Goal: Task Accomplishment & Management: Manage account settings

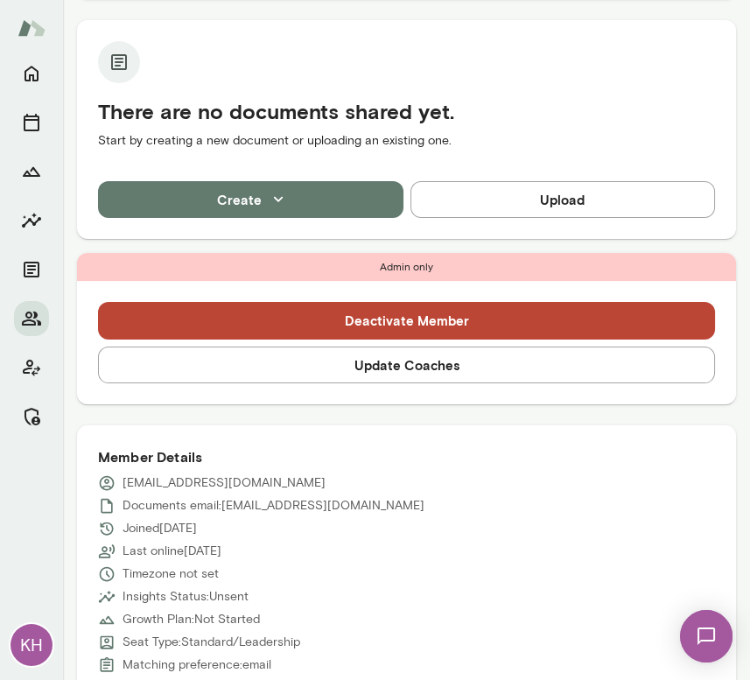
scroll to position [364, 0]
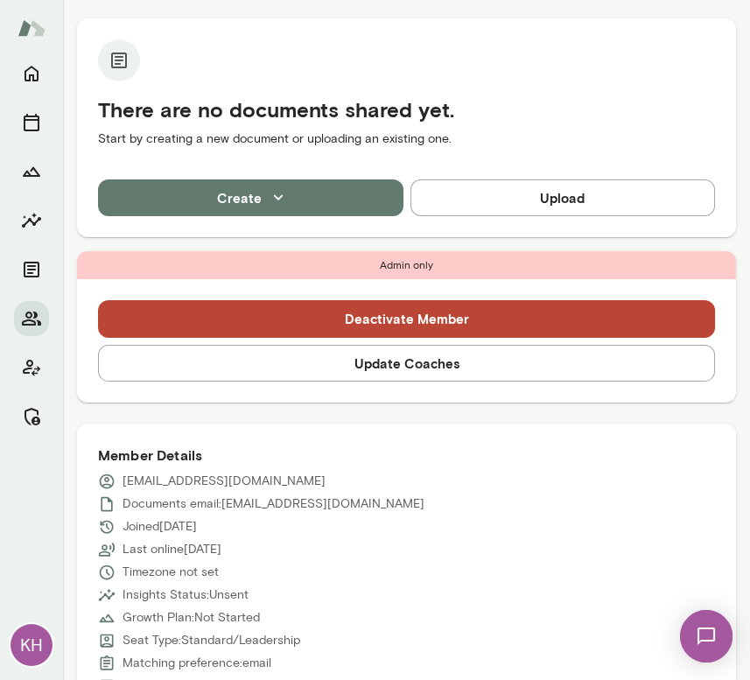
click at [344, 363] on button "Update Coaches" at bounding box center [406, 363] width 617 height 37
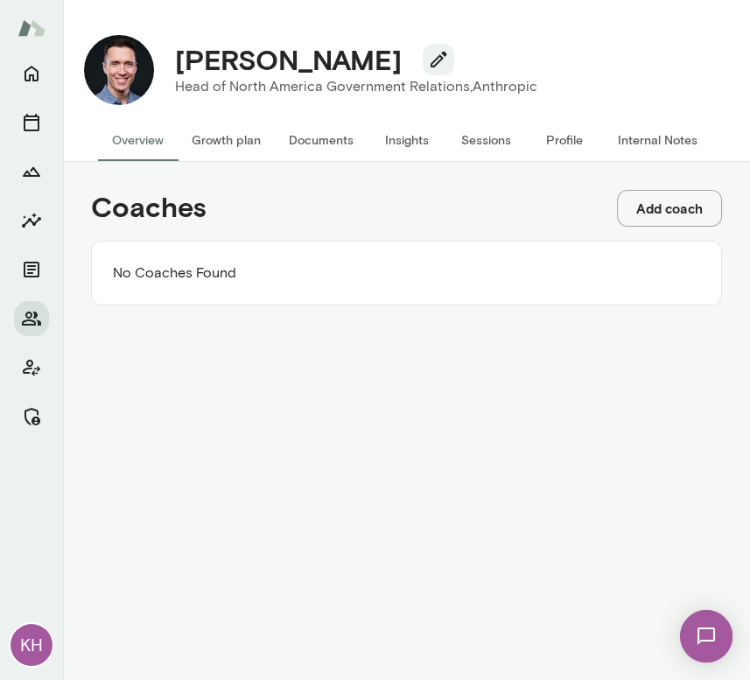
click at [683, 207] on button "Add coach" at bounding box center [669, 208] width 105 height 37
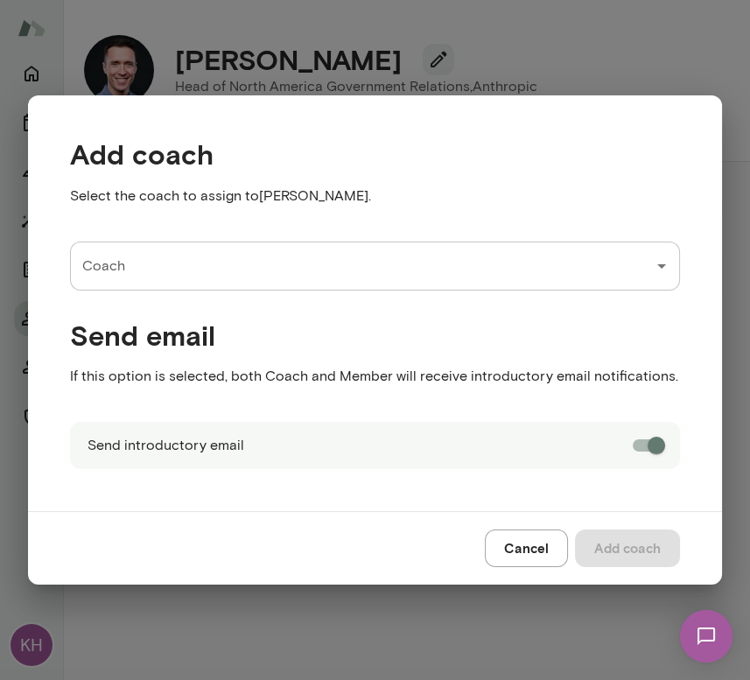
click at [228, 278] on input "Coach" at bounding box center [362, 266] width 568 height 33
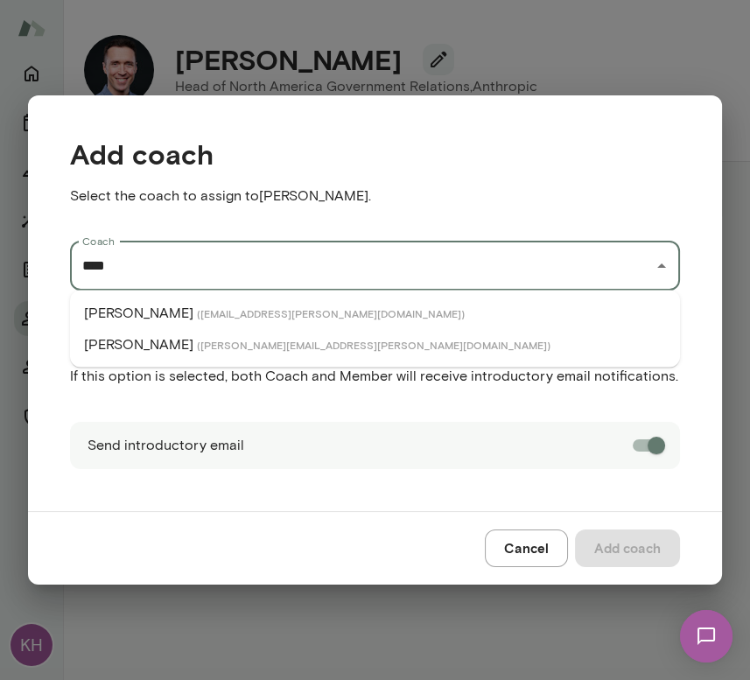
click at [199, 344] on span "( jeremyshane@mento.co )" at bounding box center [374, 345] width 354 height 14
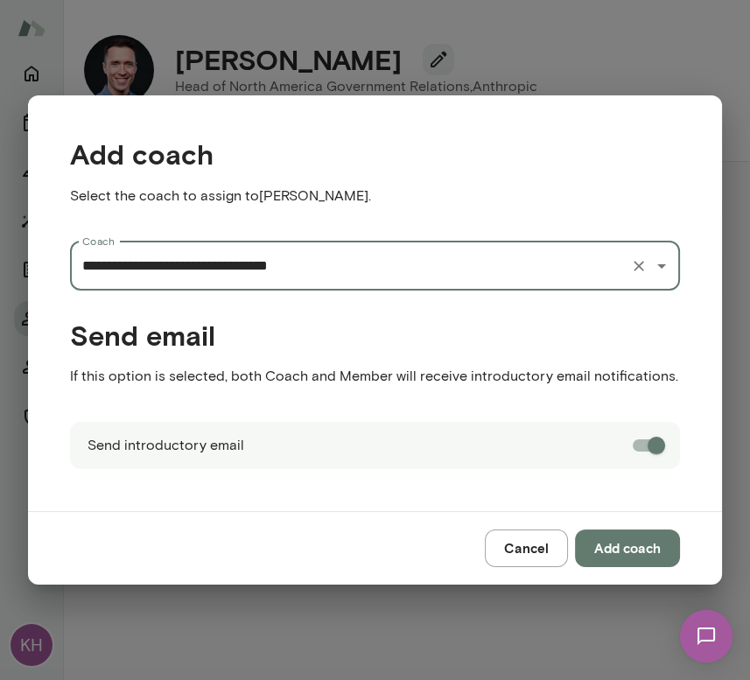
type input "**********"
click at [630, 554] on button "Add coach" at bounding box center [627, 548] width 105 height 37
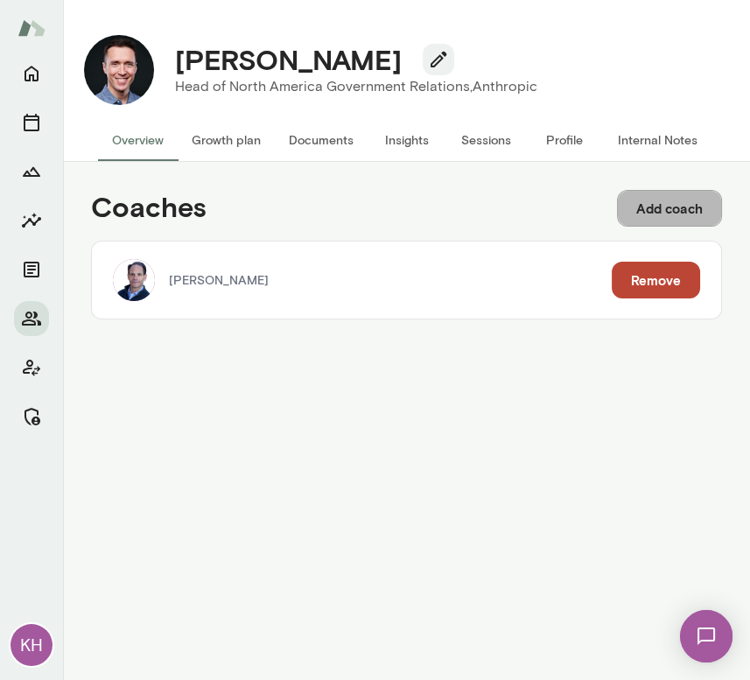
click at [689, 208] on button "Add coach" at bounding box center [669, 208] width 105 height 37
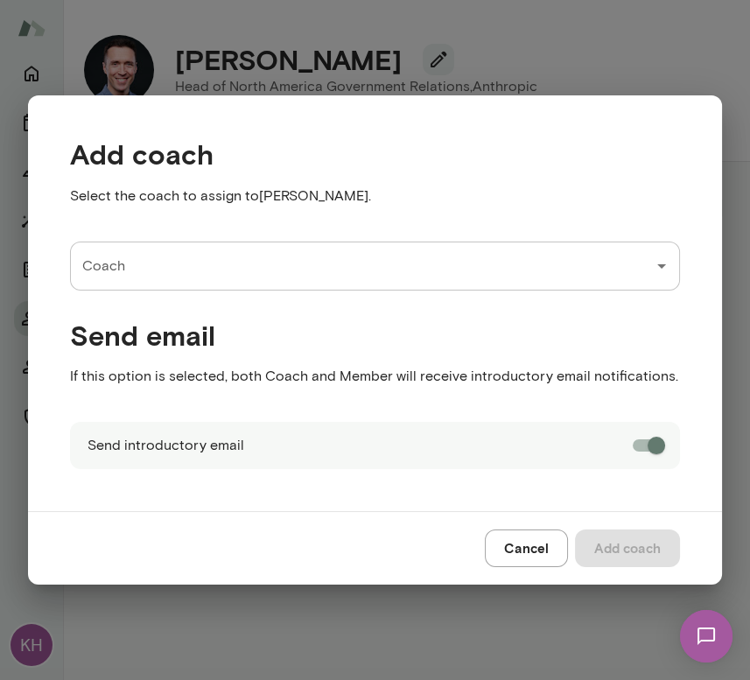
click at [266, 271] on input "Coach" at bounding box center [362, 266] width 568 height 33
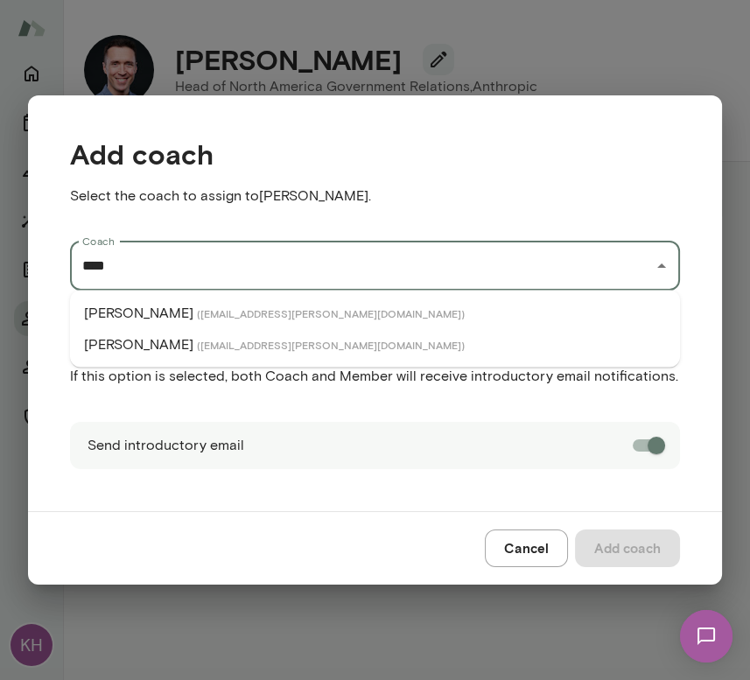
click at [237, 321] on li "Nick Gould ( nickgould@mento.co )" at bounding box center [375, 314] width 610 height 32
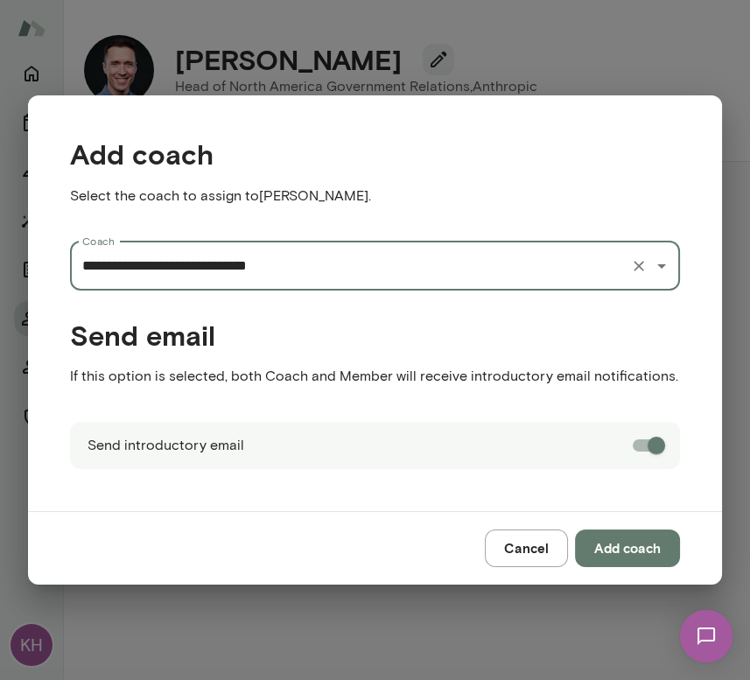
type input "**********"
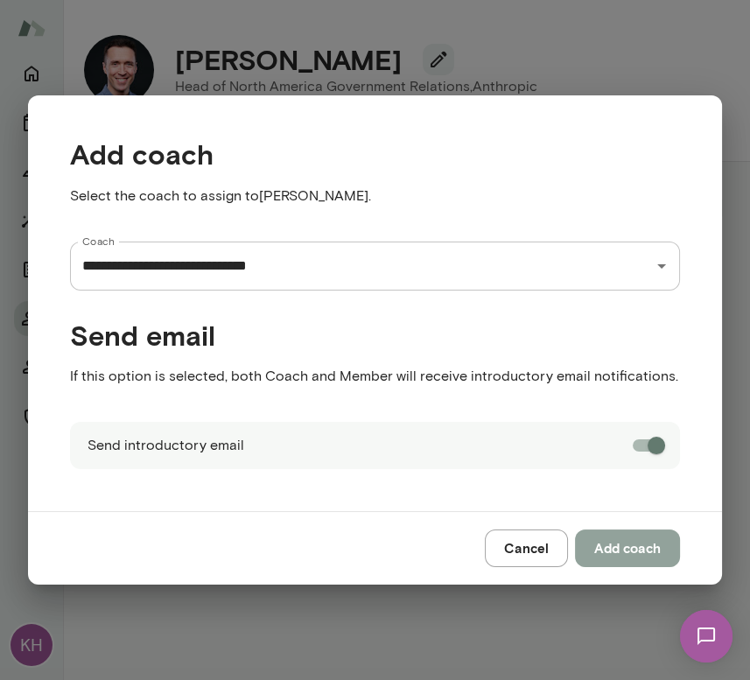
click at [638, 548] on button "Add coach" at bounding box center [627, 548] width 105 height 37
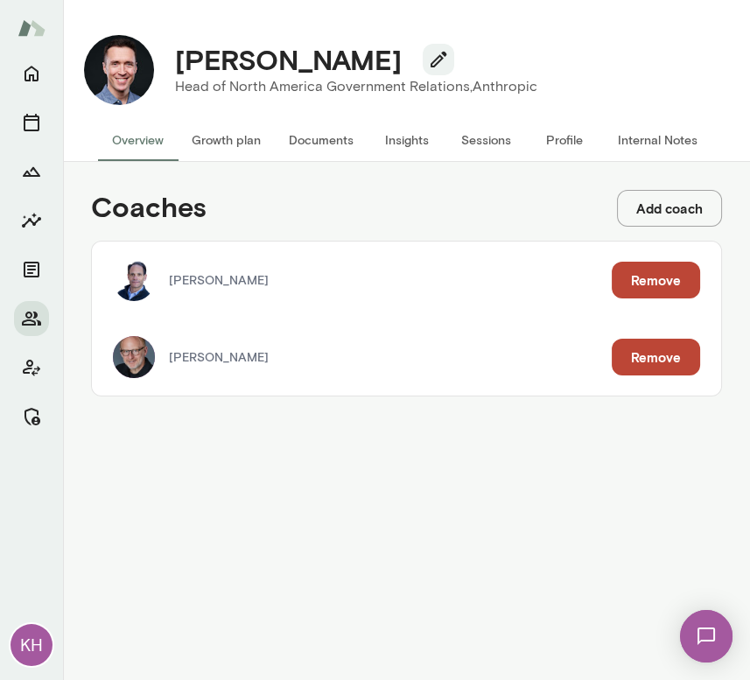
click at [666, 134] on button "Internal Notes" at bounding box center [658, 140] width 108 height 42
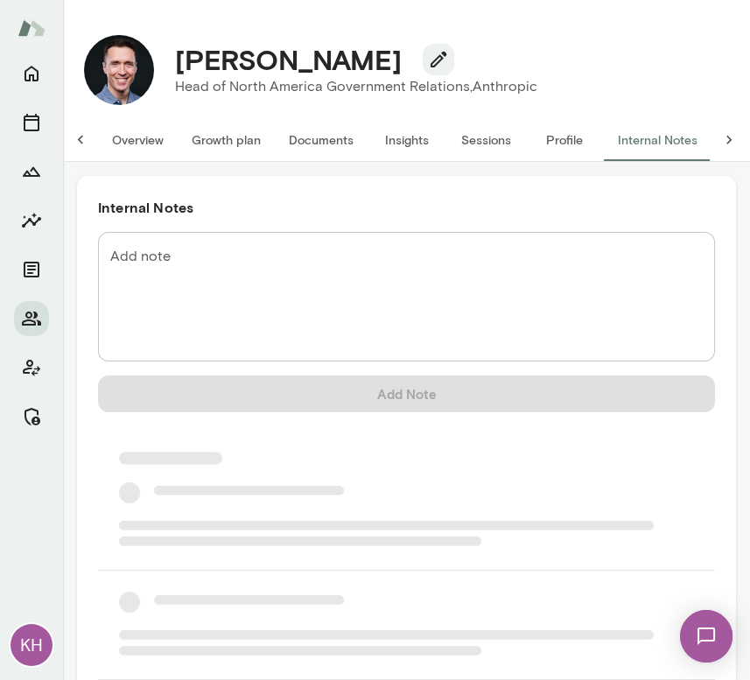
scroll to position [0, 10]
click at [271, 274] on textarea "Add note" at bounding box center [406, 297] width 593 height 101
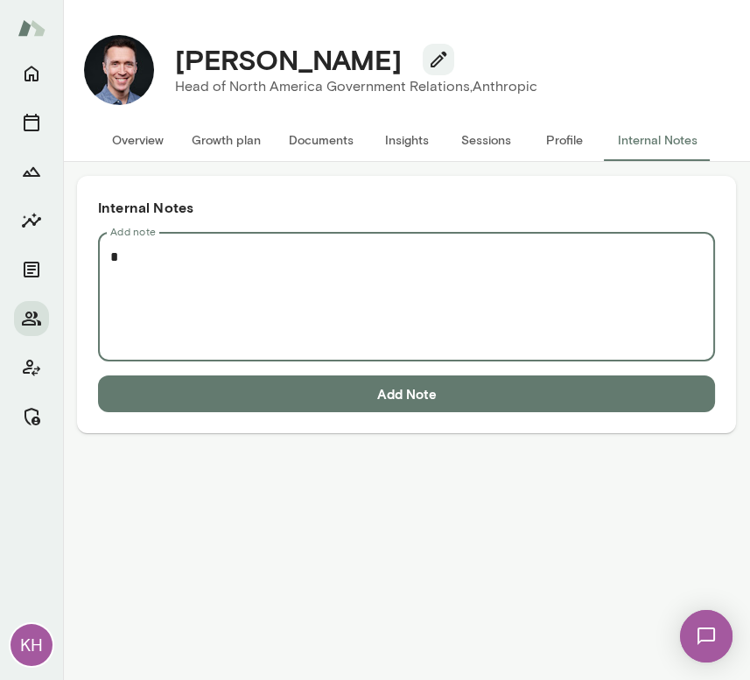
scroll to position [0, 0]
paste textarea "**********"
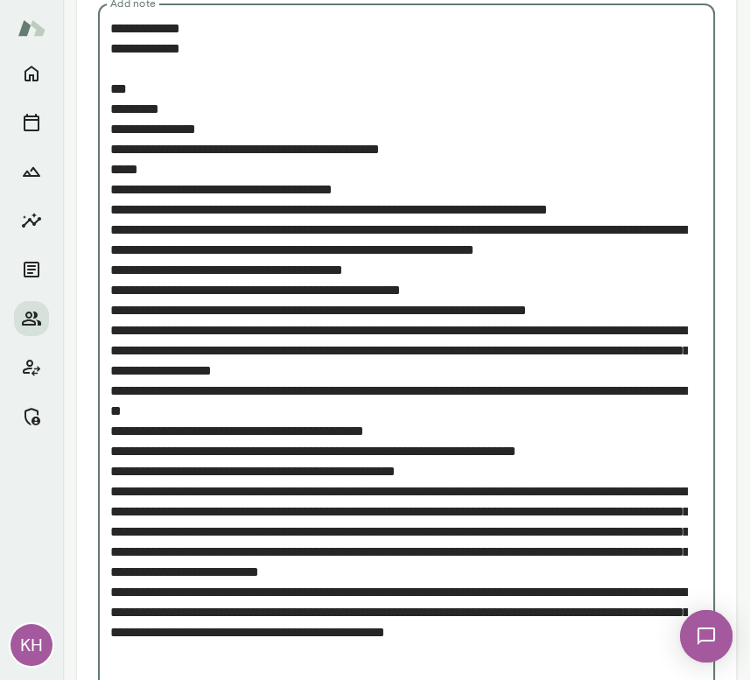
scroll to position [331, 0]
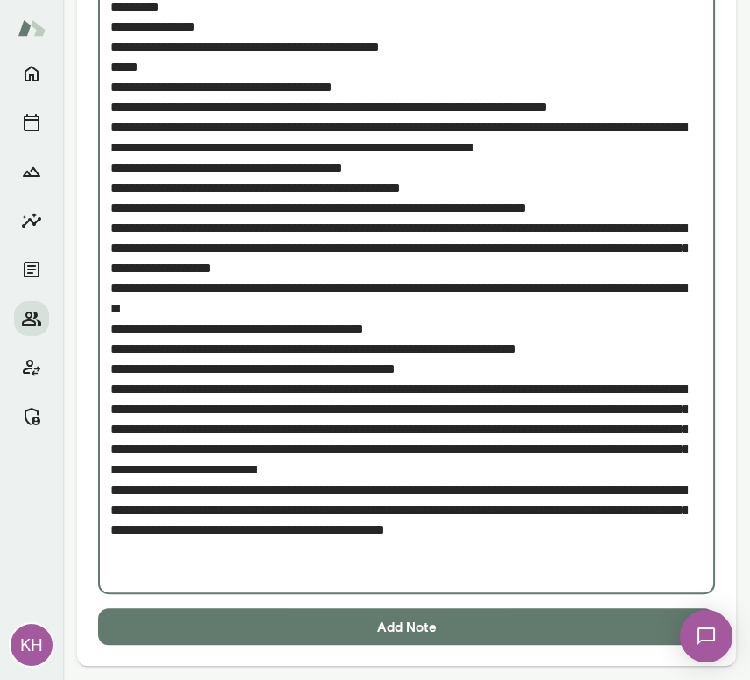
type textarea "**********"
click at [347, 623] on button "Add Note" at bounding box center [406, 627] width 617 height 37
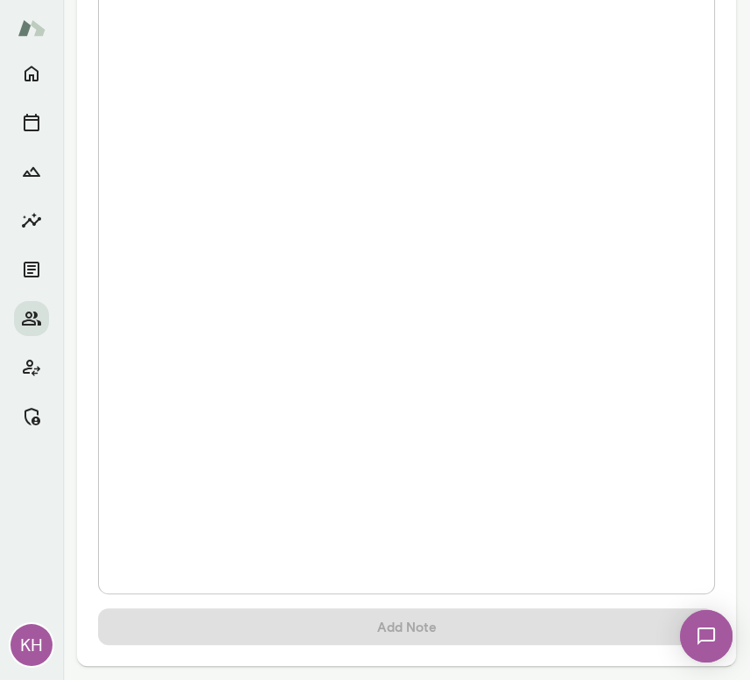
scroll to position [0, 0]
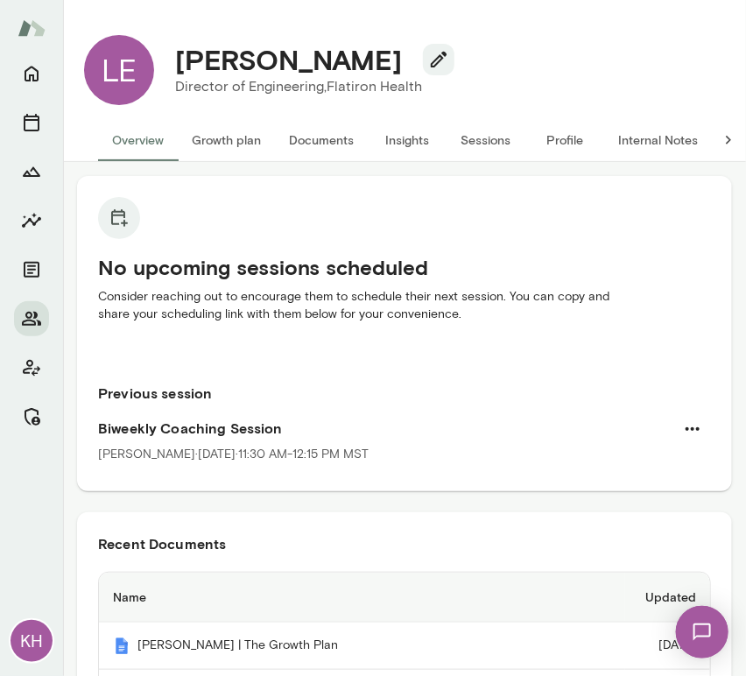
click at [645, 141] on button "Internal Notes" at bounding box center [658, 140] width 108 height 42
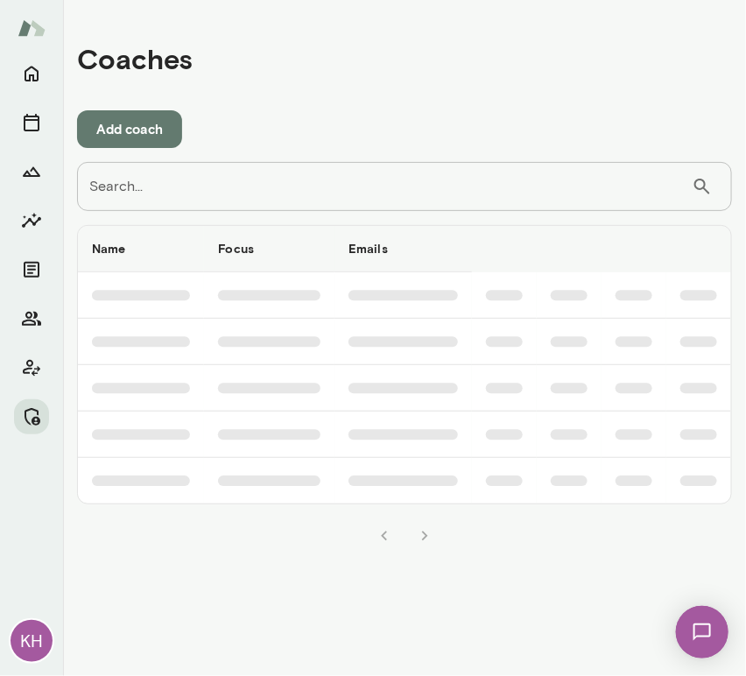
click at [235, 189] on input "Search..." at bounding box center [384, 186] width 615 height 49
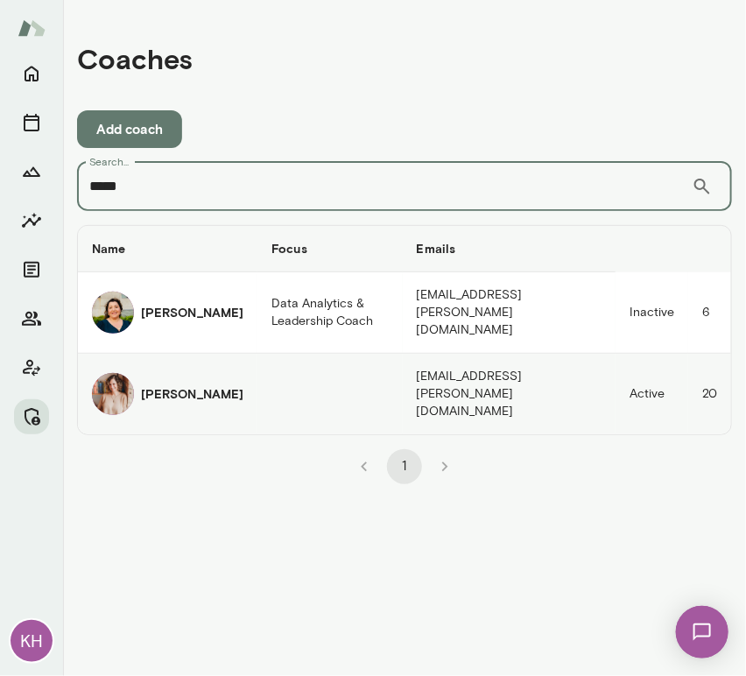
type input "*****"
click at [119, 373] on img "coaches table" at bounding box center [113, 394] width 42 height 42
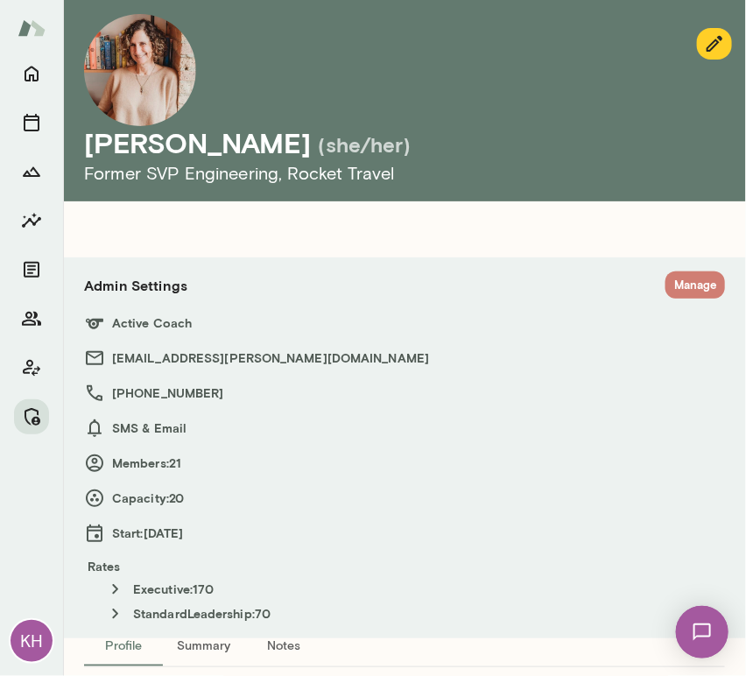
click at [678, 292] on button "Manage" at bounding box center [696, 284] width 60 height 27
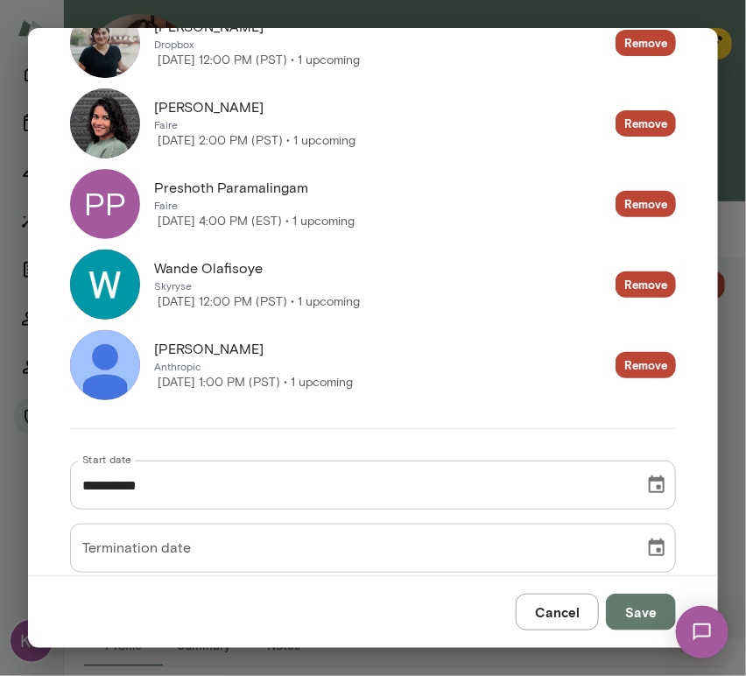
scroll to position [1785, 0]
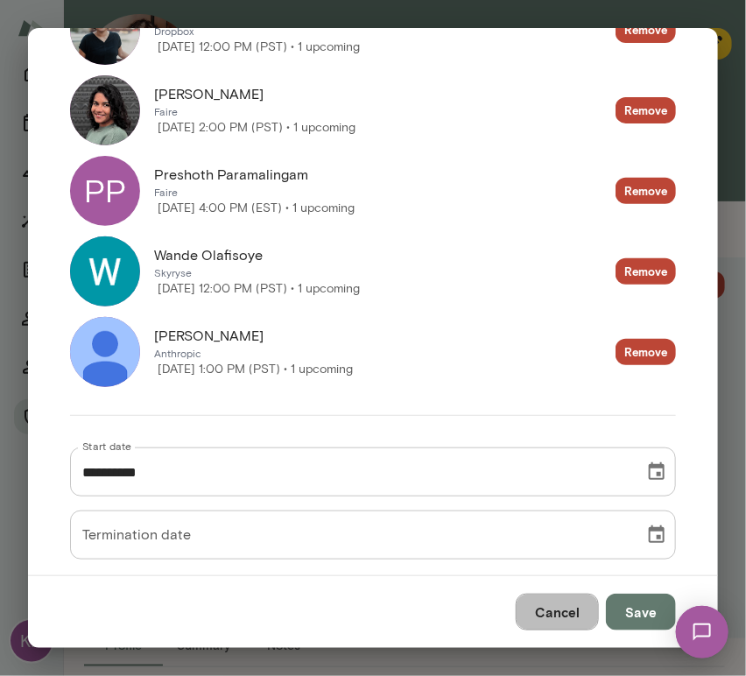
click at [548, 609] on button "Cancel" at bounding box center [557, 612] width 83 height 37
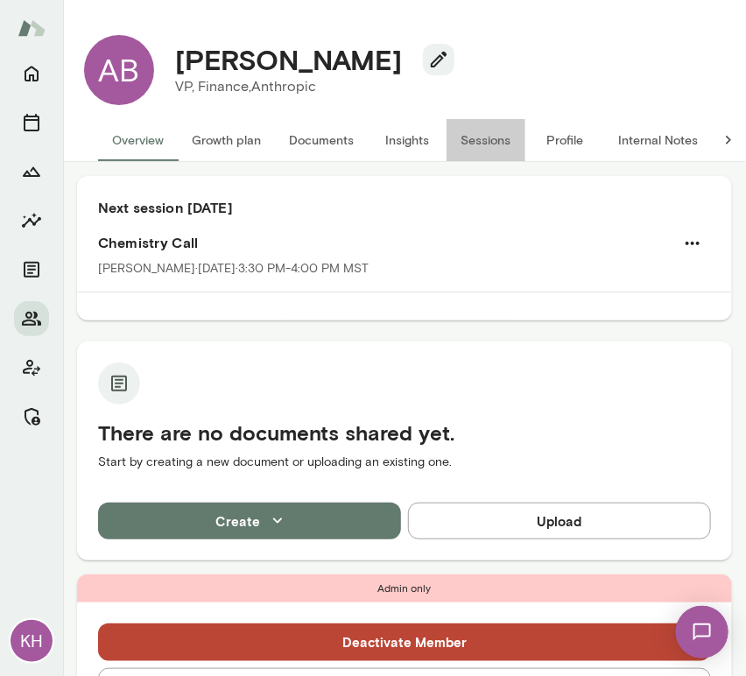
click at [489, 137] on button "Sessions" at bounding box center [486, 140] width 79 height 42
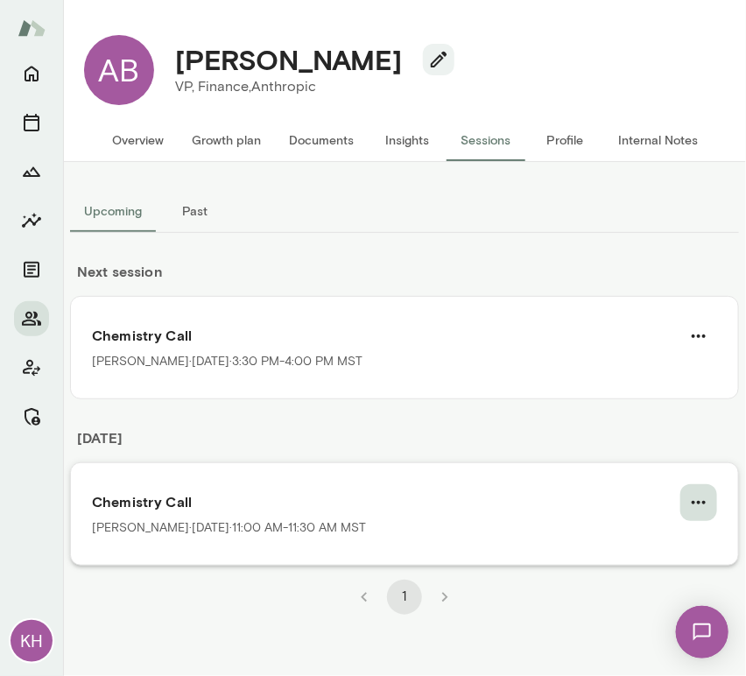
click at [708, 496] on icon "button" at bounding box center [698, 502] width 21 height 21
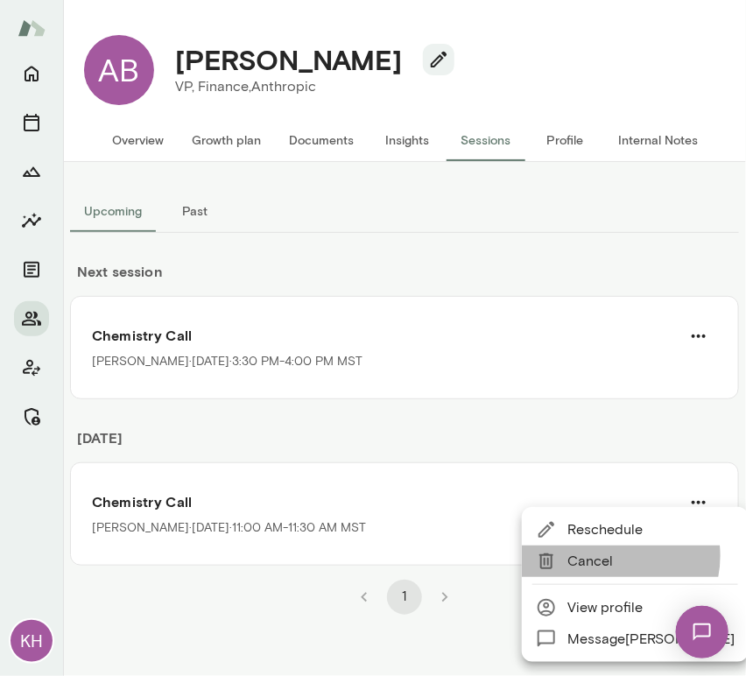
click at [607, 556] on span "Cancel" at bounding box center [650, 561] width 167 height 21
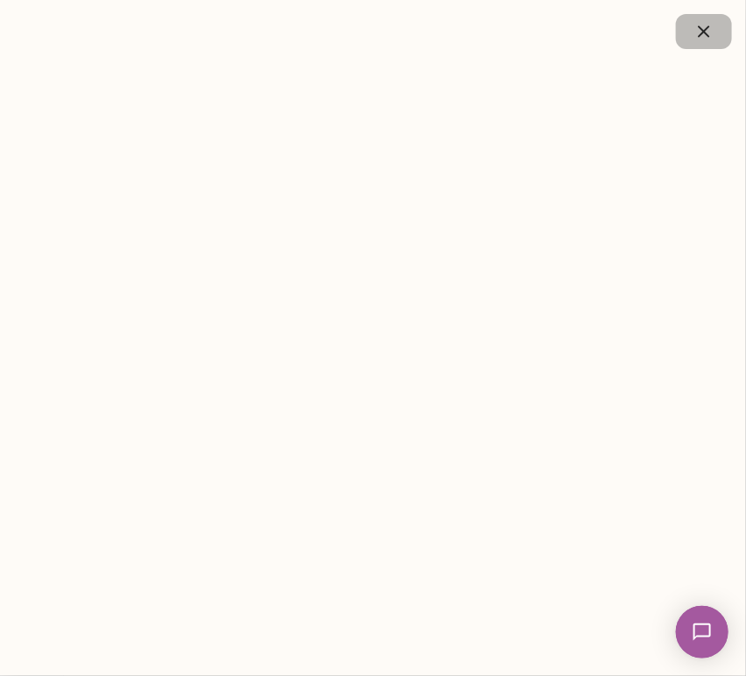
click at [701, 26] on icon "button" at bounding box center [704, 31] width 21 height 21
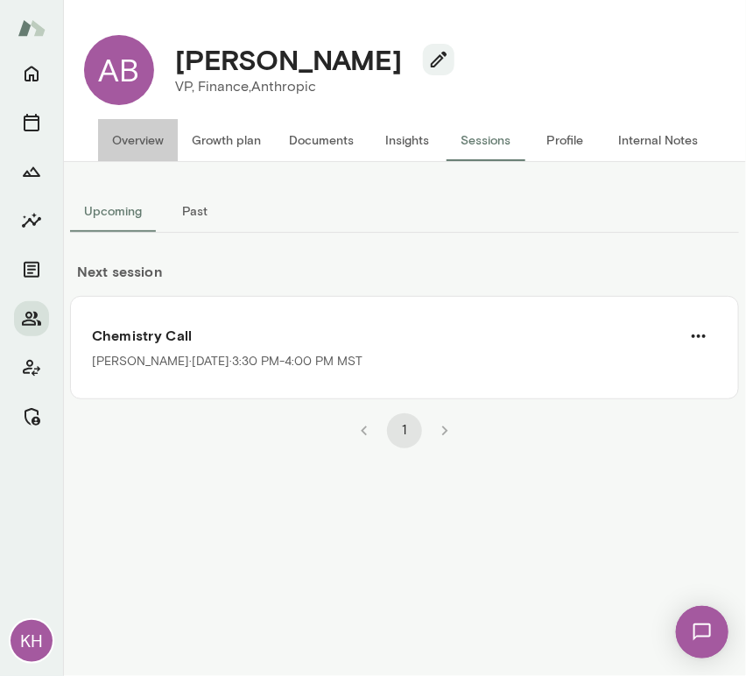
click at [156, 138] on button "Overview" at bounding box center [138, 140] width 80 height 42
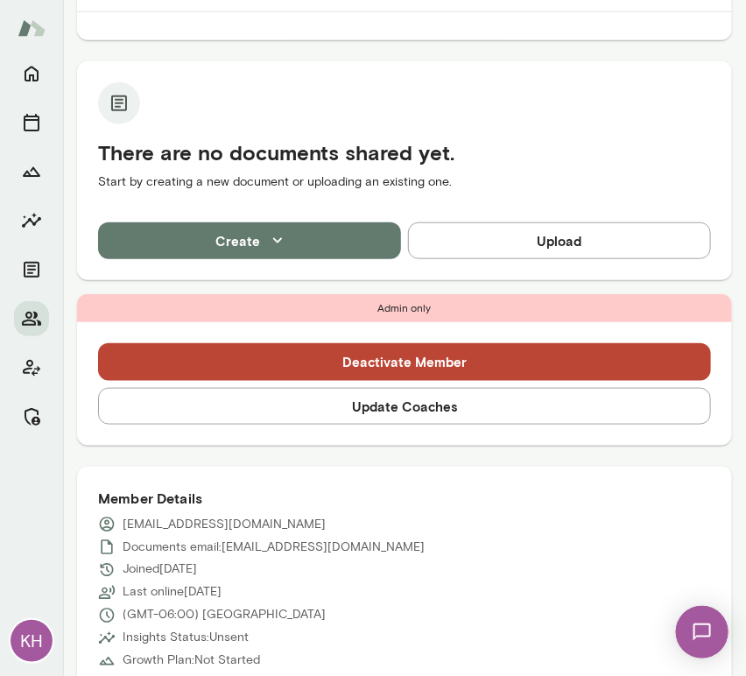
scroll to position [282, 0]
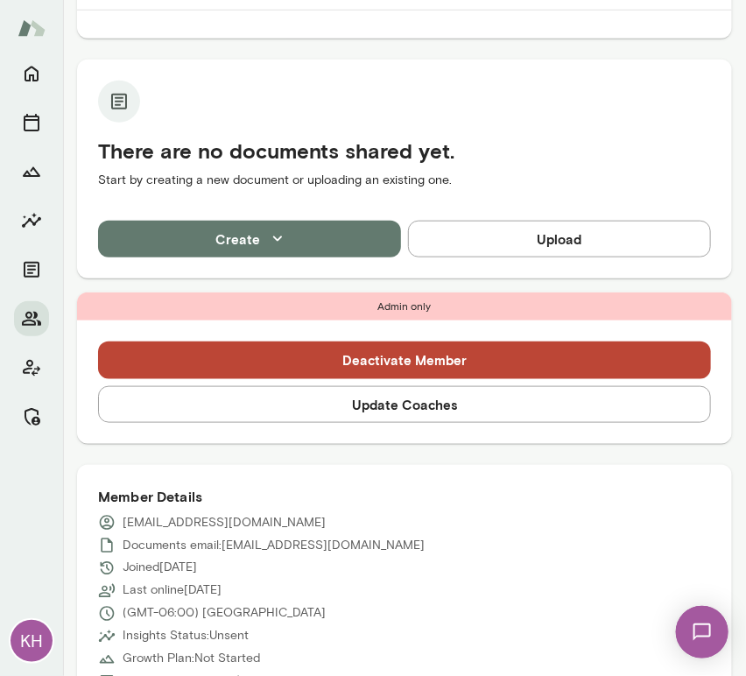
click at [397, 403] on button "Update Coaches" at bounding box center [404, 404] width 613 height 37
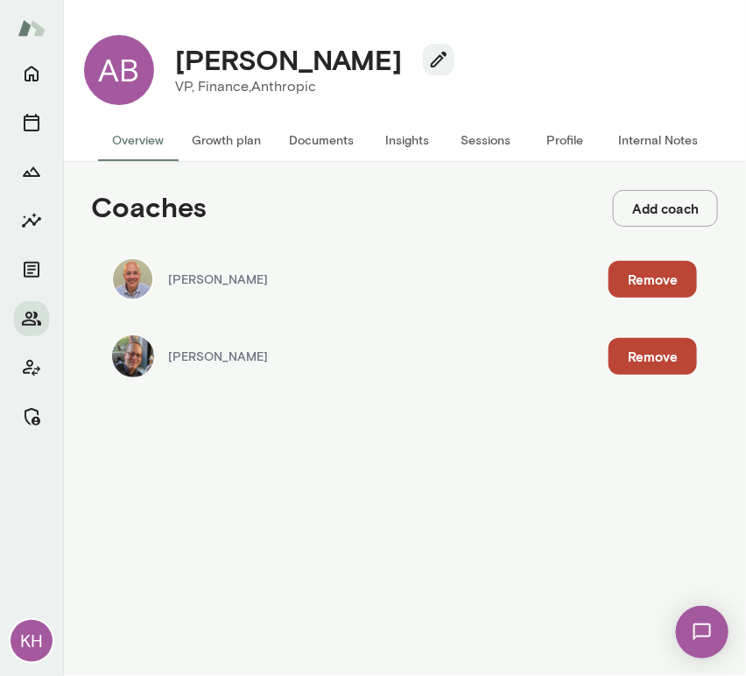
click at [658, 348] on button "Remove" at bounding box center [653, 356] width 88 height 37
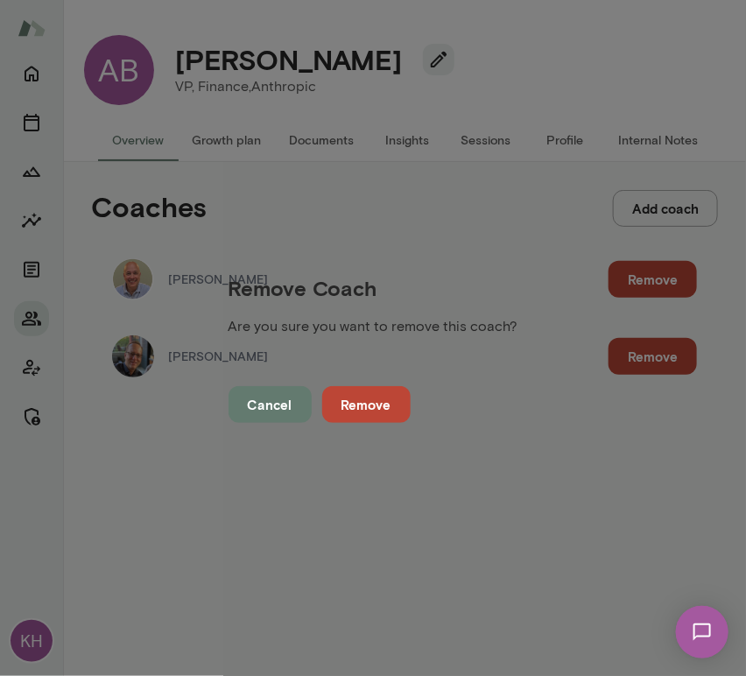
click at [411, 398] on button "Remove" at bounding box center [366, 404] width 88 height 37
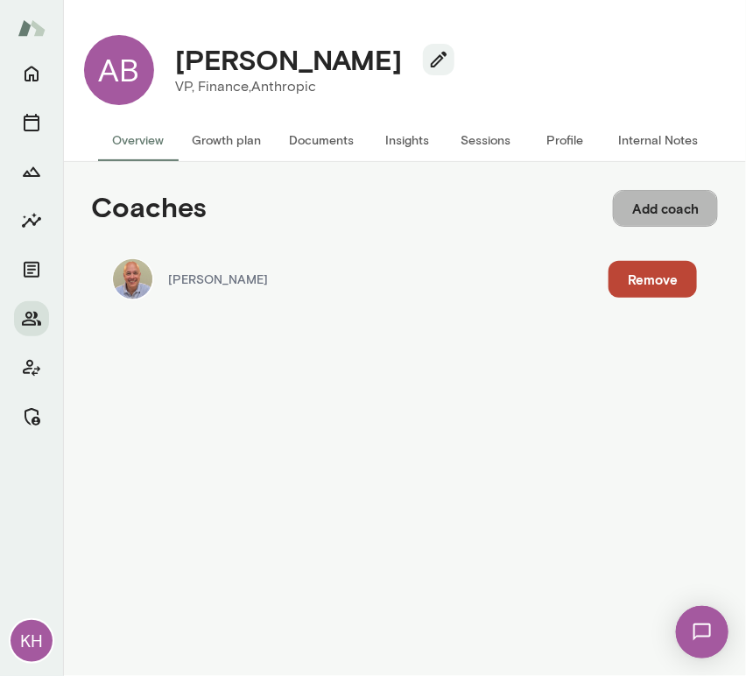
click at [645, 214] on button "Add coach" at bounding box center [665, 208] width 105 height 37
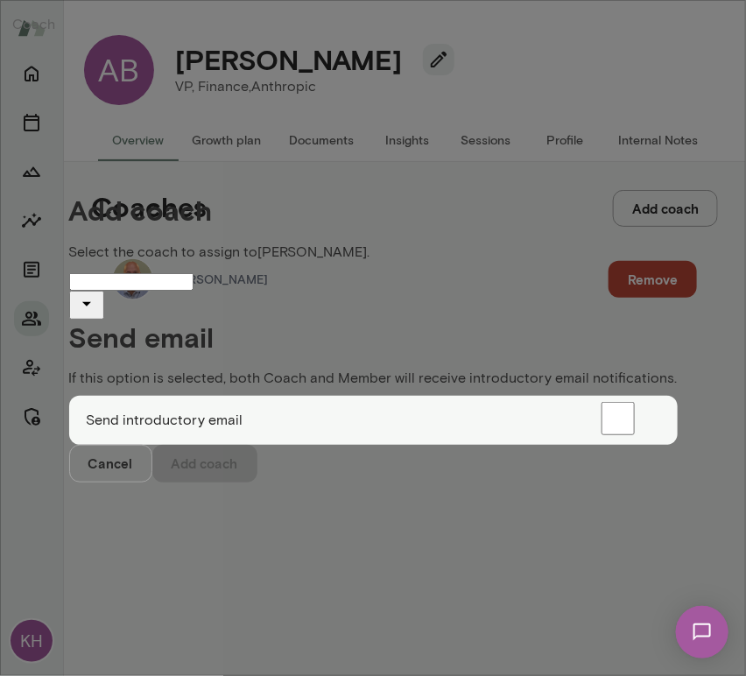
click at [194, 273] on input "Coach" at bounding box center [131, 282] width 124 height 18
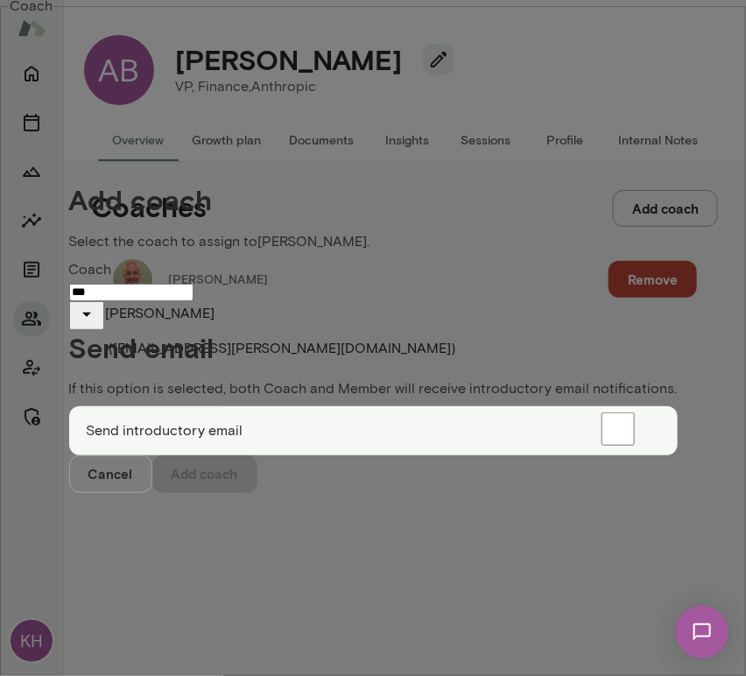
click at [194, 340] on span "( vijayrajendran@mento.co )" at bounding box center [282, 348] width 347 height 17
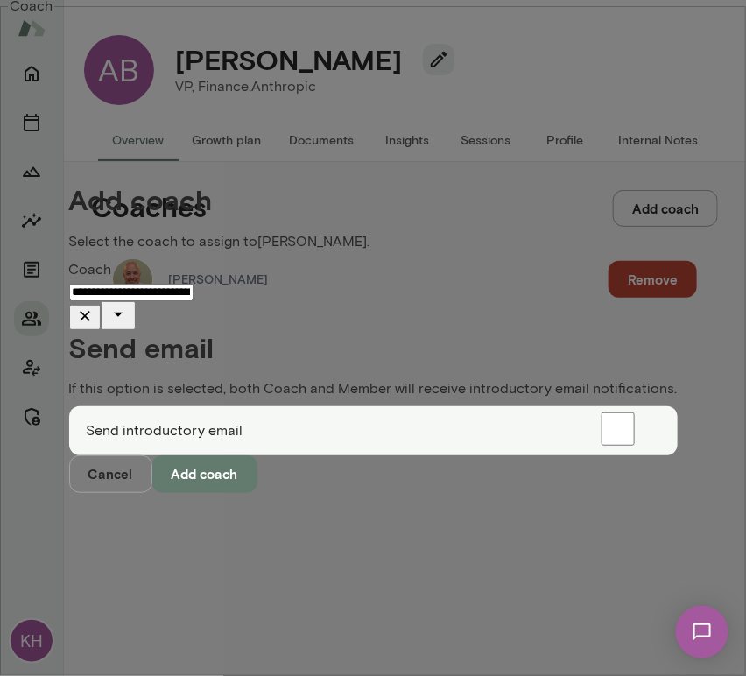
type input "**********"
click at [257, 492] on button "Add coach" at bounding box center [204, 473] width 105 height 37
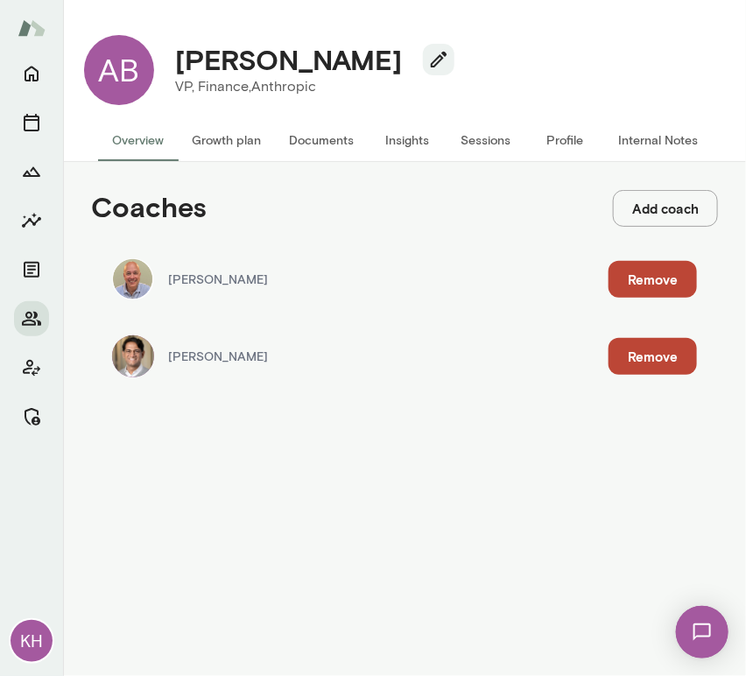
click at [476, 130] on button "Sessions" at bounding box center [486, 140] width 79 height 42
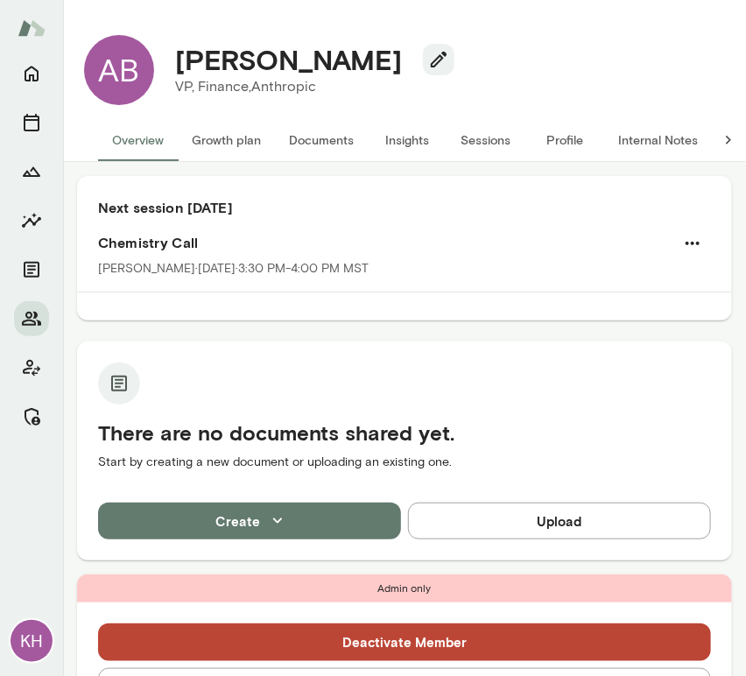
click at [653, 139] on button "Internal Notes" at bounding box center [658, 140] width 108 height 42
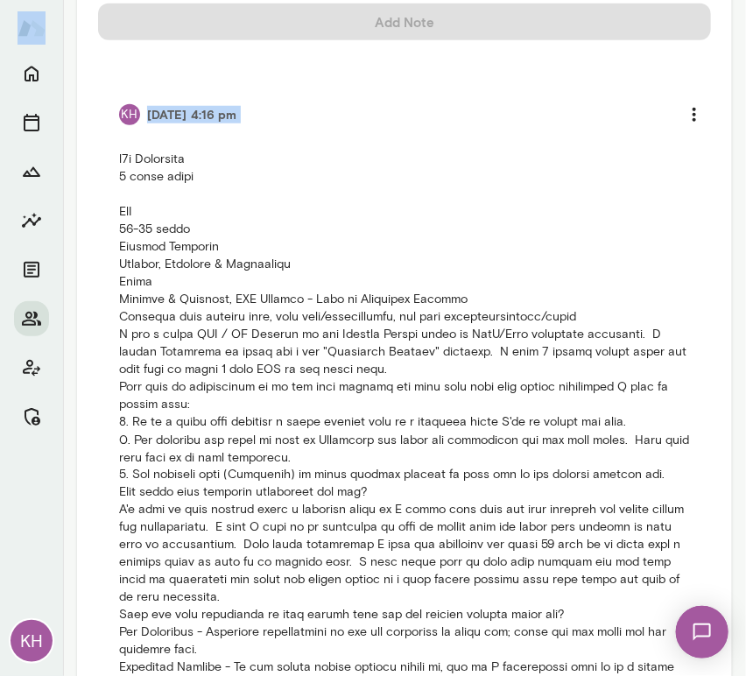
scroll to position [670, 0]
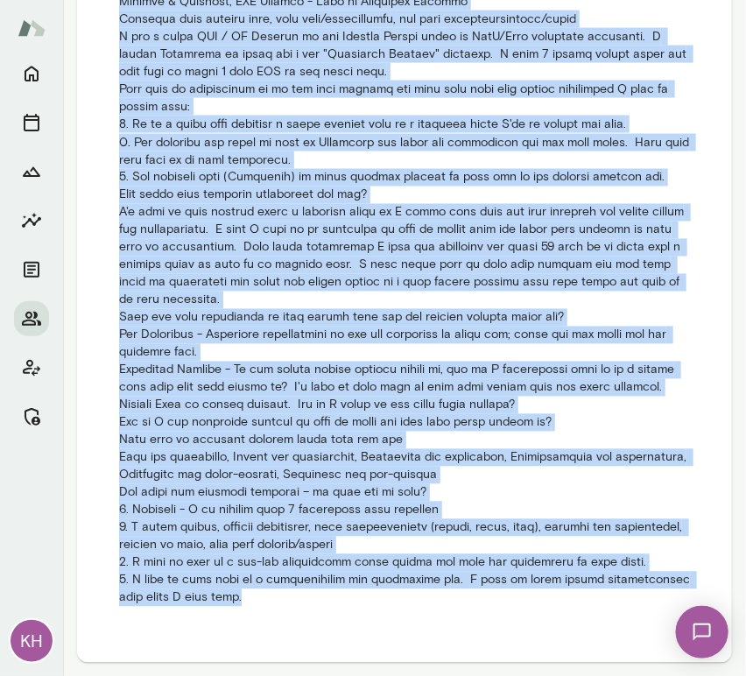
drag, startPoint x: 119, startPoint y: 409, endPoint x: 241, endPoint y: 591, distance: 219.1
click at [241, 591] on p at bounding box center [404, 230] width 571 height 754
copy p "b2b Anthropic 3 month trial YoE 16-20 years Primary Function Finance, Strategy …"
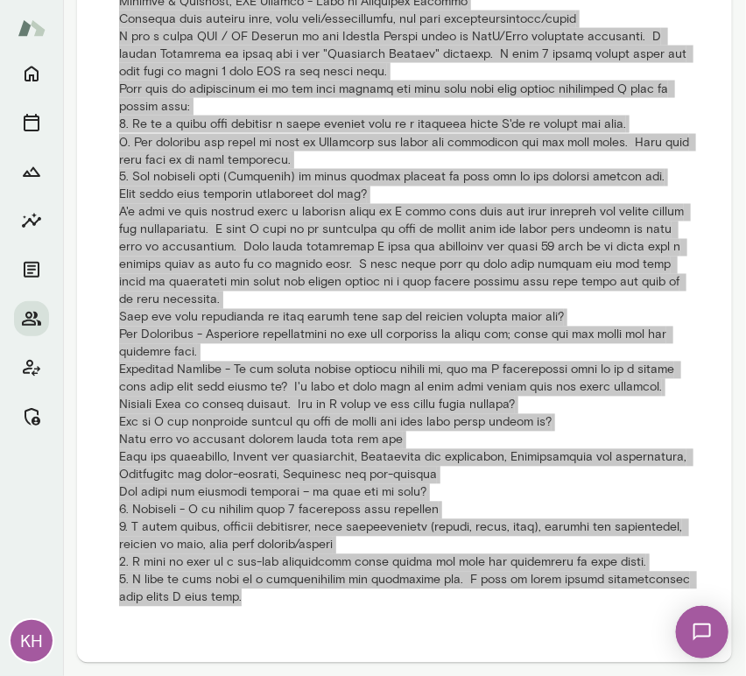
scroll to position [0, 0]
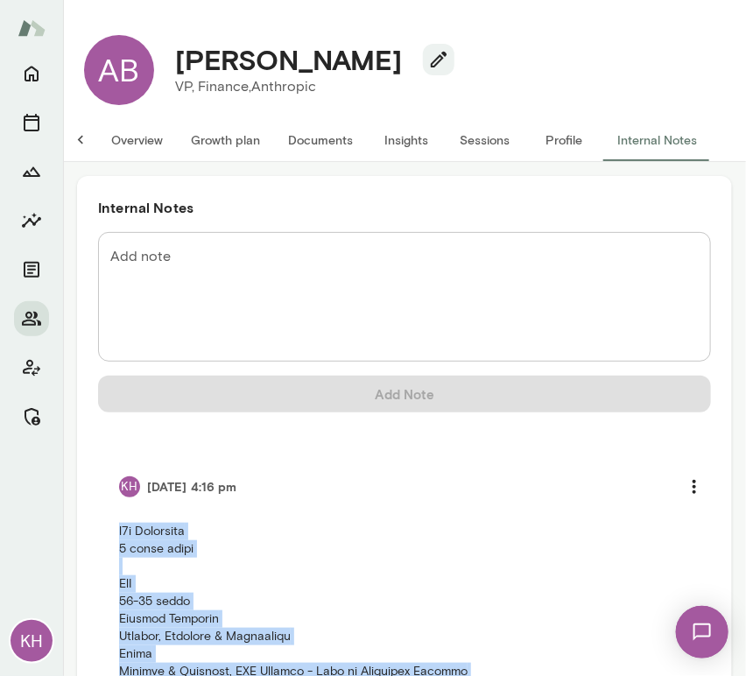
drag, startPoint x: 403, startPoint y: 63, endPoint x: 172, endPoint y: 45, distance: 231.9
click at [172, 45] on div "Anthony Bastone" at bounding box center [307, 59] width 293 height 33
copy h4 "Anthony Bastone"
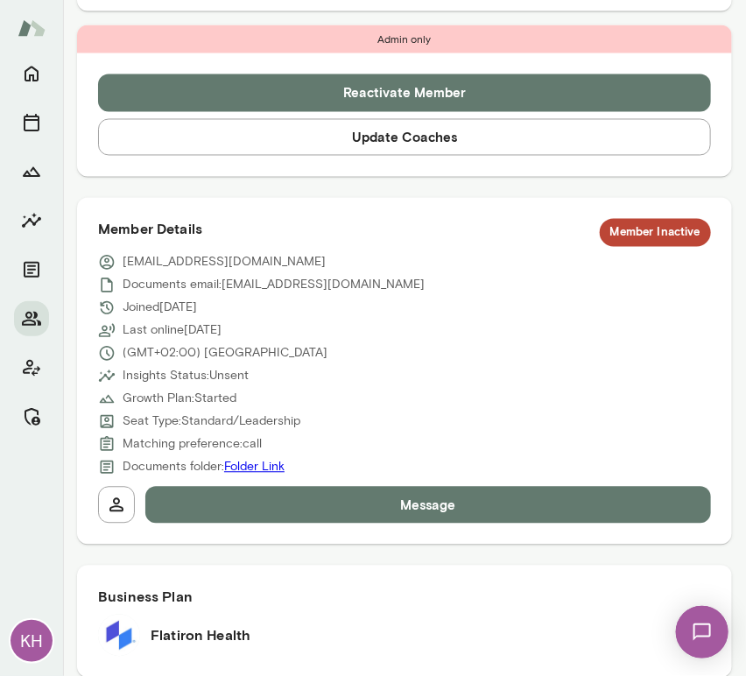
scroll to position [767, 0]
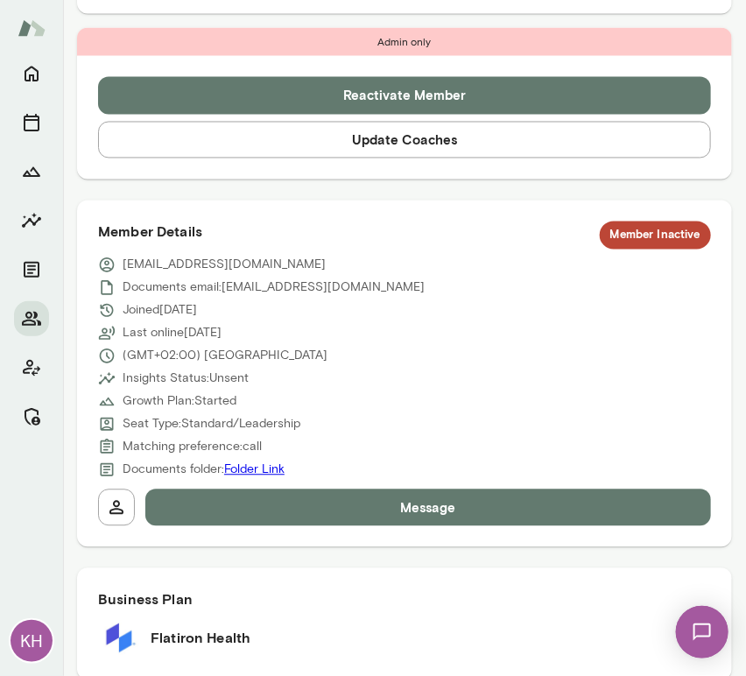
click at [427, 97] on button "Reactivate Member" at bounding box center [404, 95] width 613 height 37
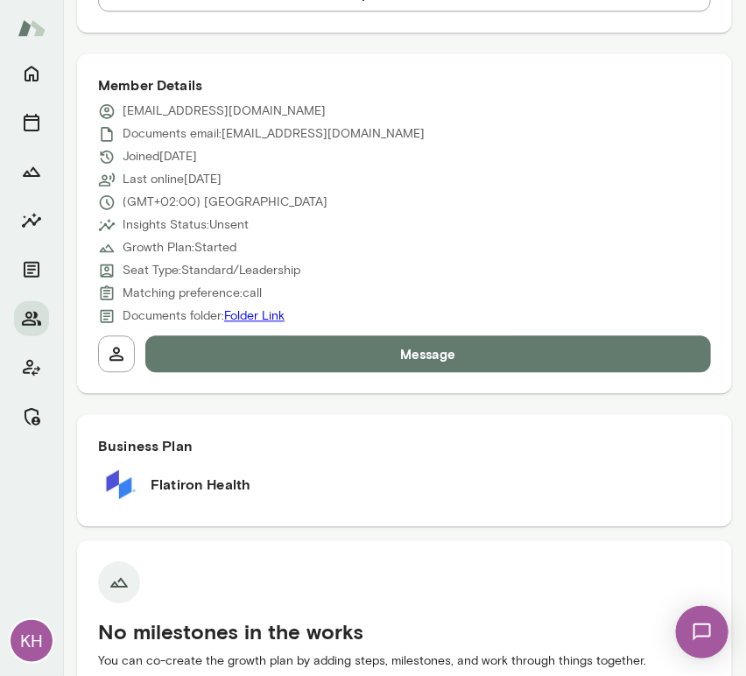
scroll to position [818, 0]
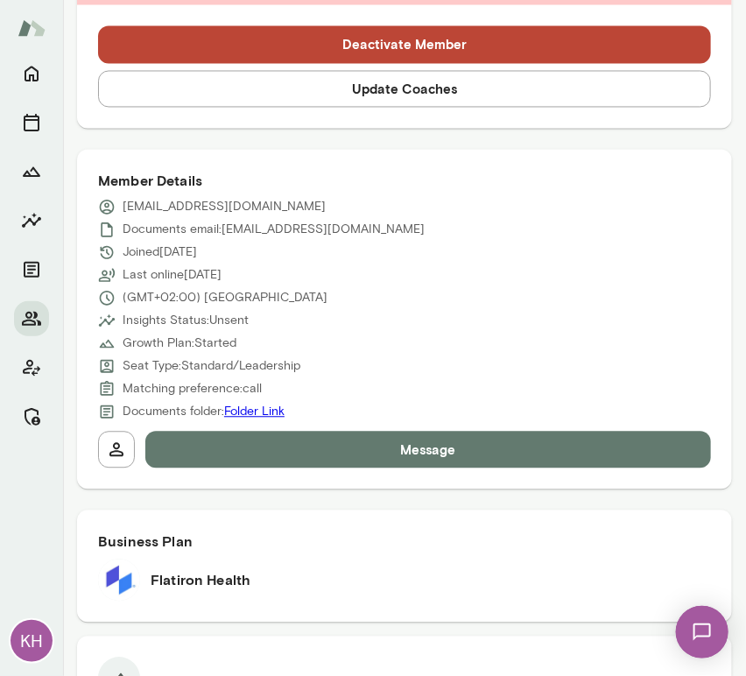
click at [315, 89] on button "Update Coaches" at bounding box center [404, 89] width 613 height 37
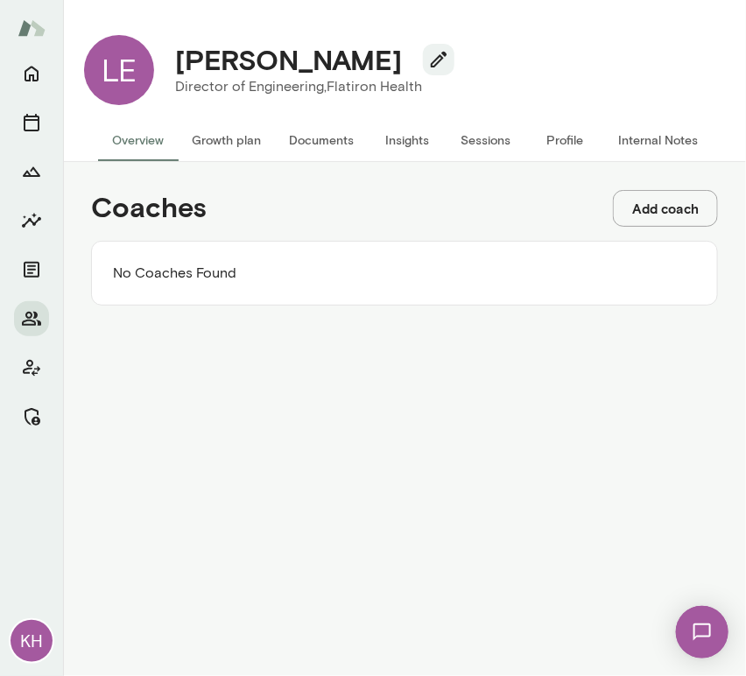
click at [671, 200] on button "Add coach" at bounding box center [665, 208] width 105 height 37
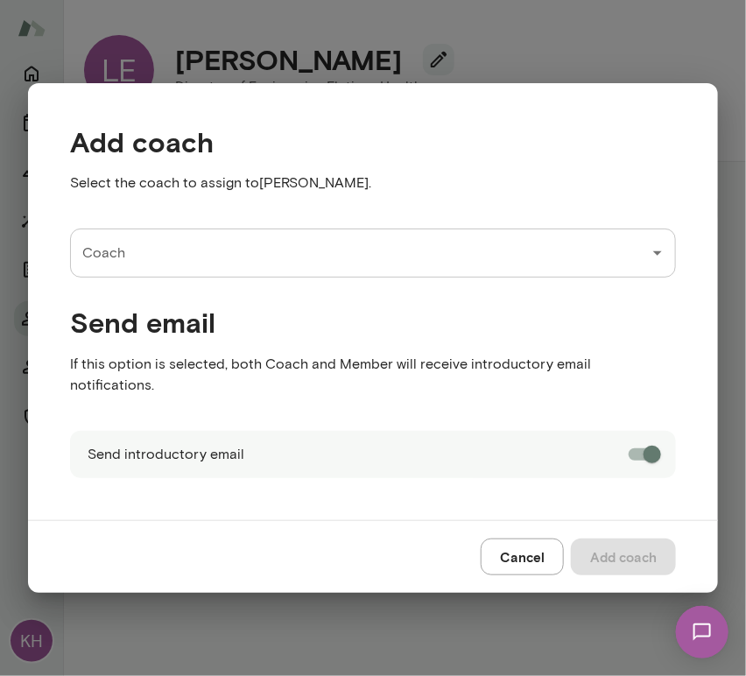
click at [112, 256] on div "Coach Coach" at bounding box center [373, 253] width 606 height 49
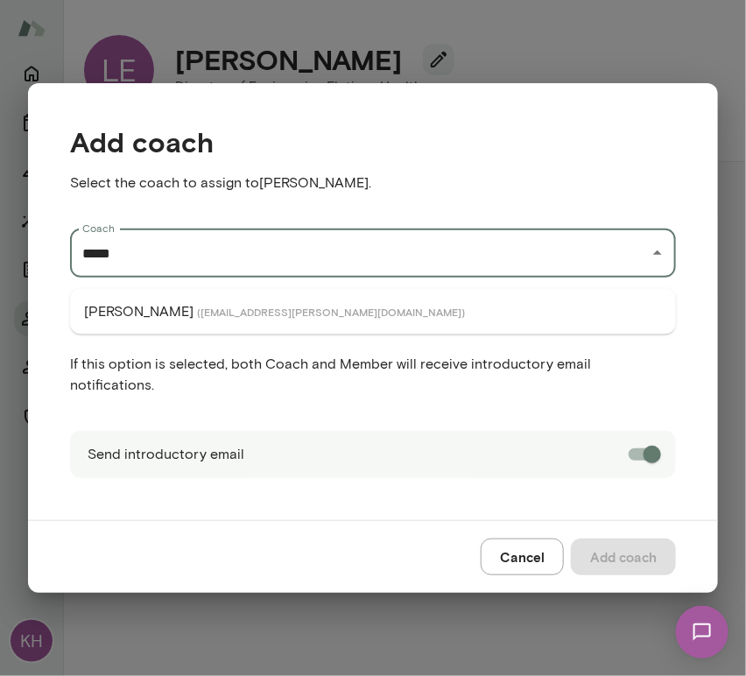
click at [150, 306] on p "Nancy Alsip" at bounding box center [138, 311] width 109 height 21
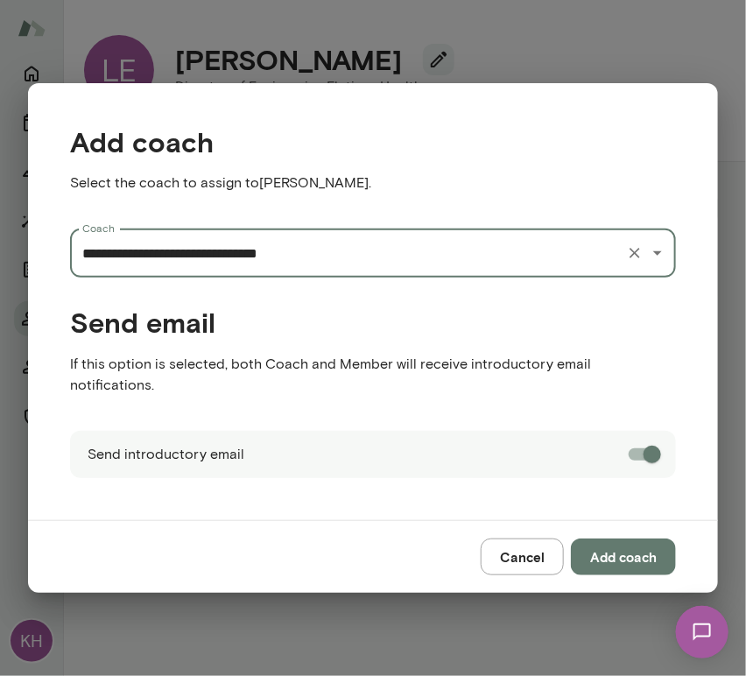
type input "**********"
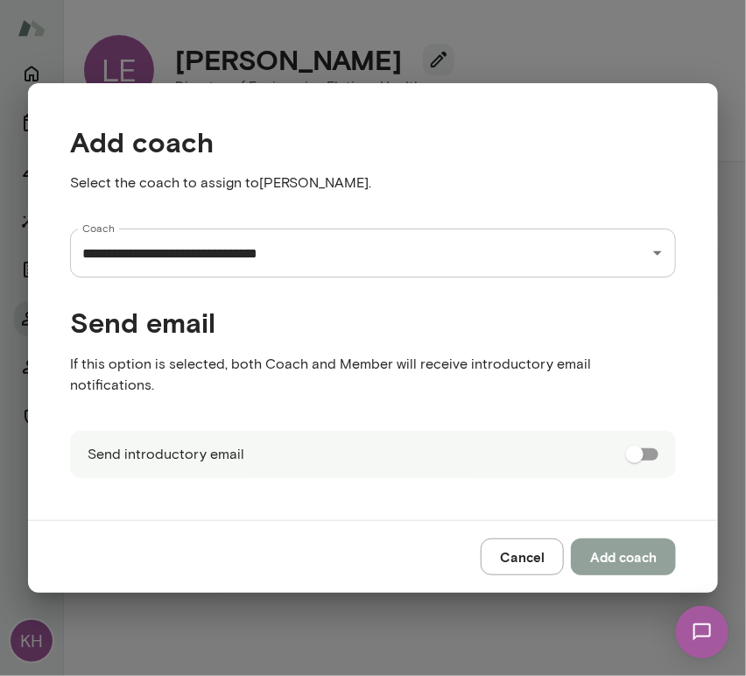
click at [625, 544] on button "Add coach" at bounding box center [623, 557] width 105 height 37
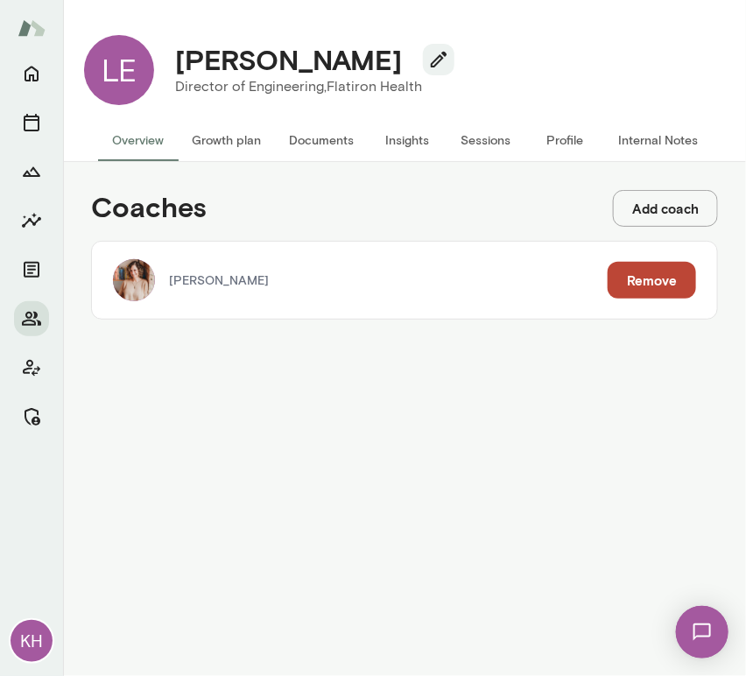
click at [653, 141] on button "Internal Notes" at bounding box center [658, 140] width 108 height 42
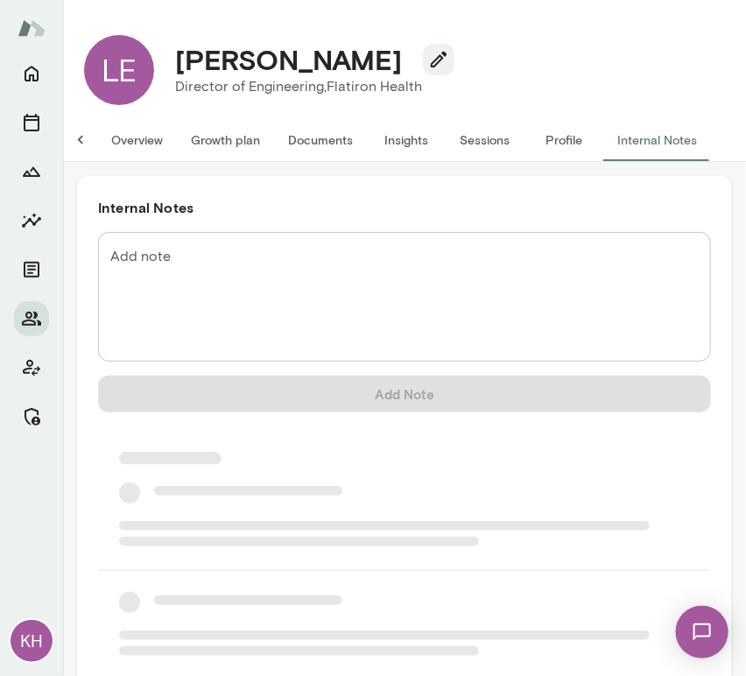
scroll to position [0, 14]
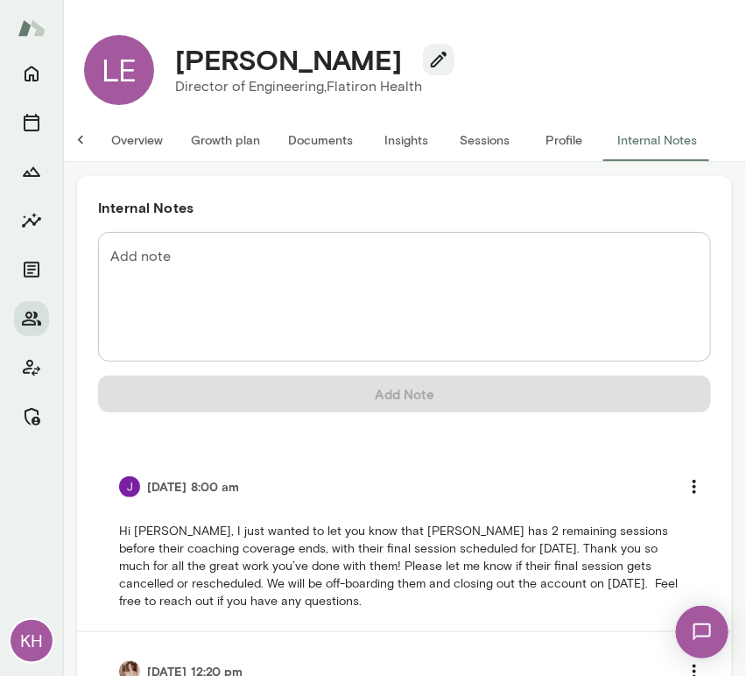
click at [603, 119] on button "Internal Notes" at bounding box center [657, 140] width 108 height 42
click at [183, 269] on textarea "Add note" at bounding box center [404, 297] width 588 height 101
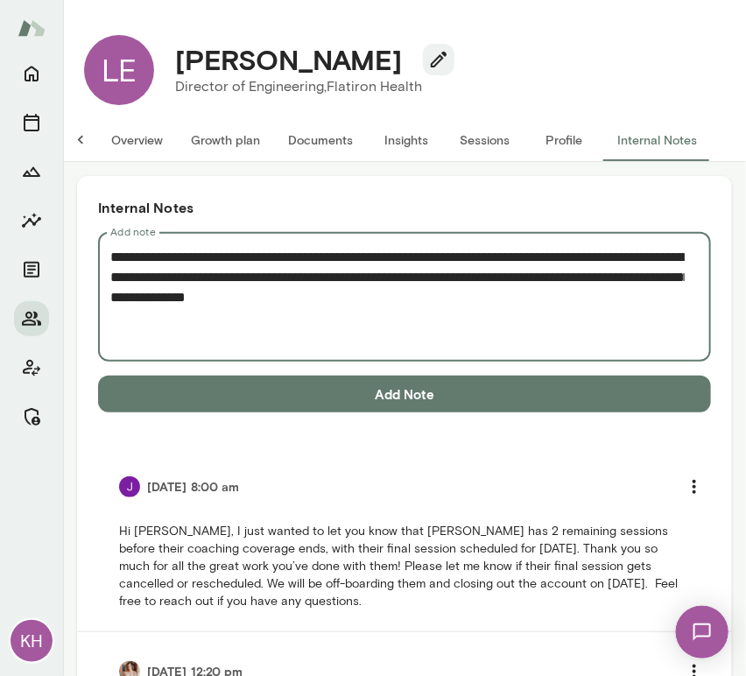
click at [179, 289] on textarea "**********" at bounding box center [397, 297] width 574 height 101
paste textarea "**"
click at [459, 301] on textarea "**********" at bounding box center [397, 297] width 574 height 101
type textarea "**********"
click at [525, 384] on button "Add Note" at bounding box center [404, 394] width 613 height 37
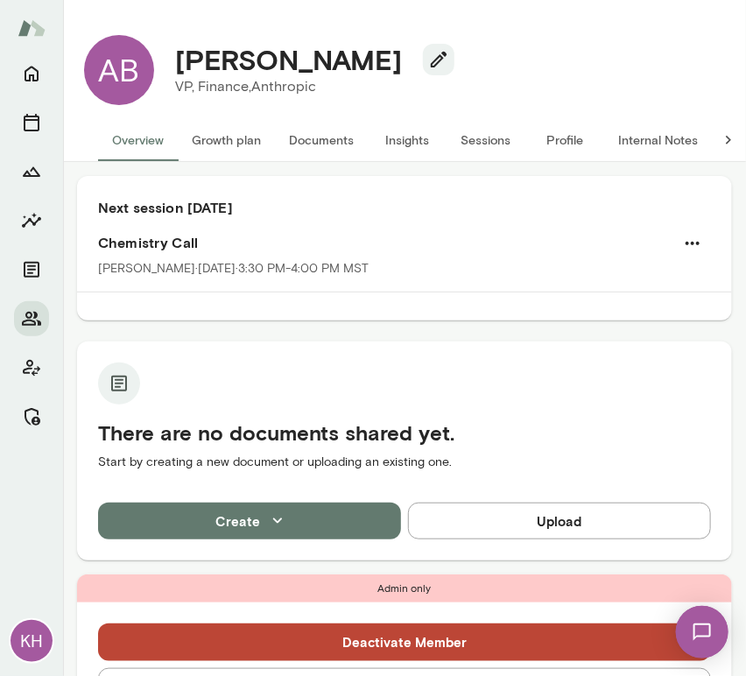
click at [498, 140] on button "Sessions" at bounding box center [486, 140] width 79 height 42
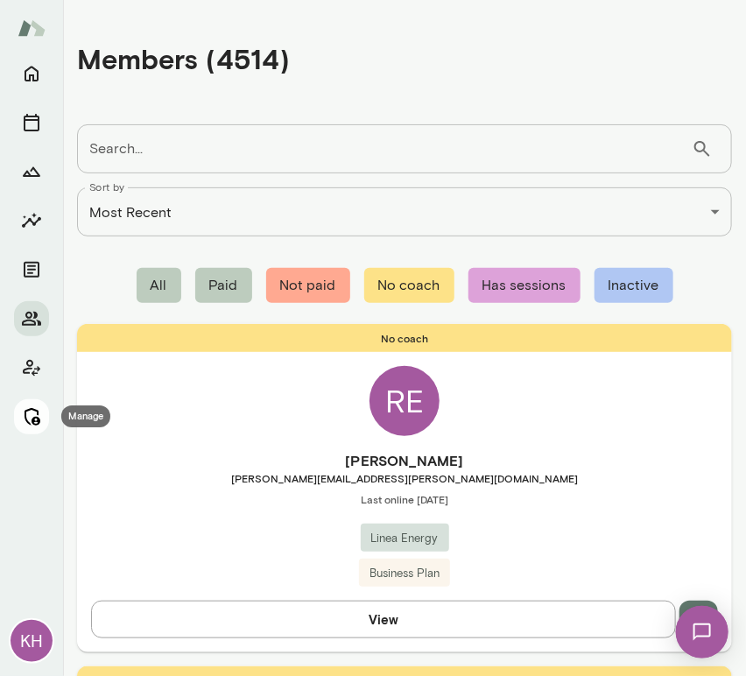
click at [28, 418] on icon "Manage" at bounding box center [31, 416] width 21 height 21
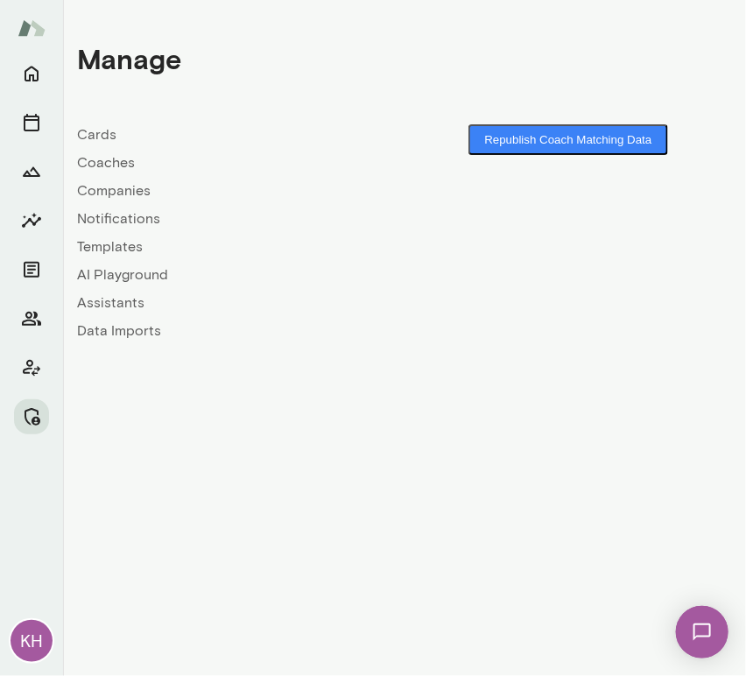
click at [102, 160] on link "Coaches" at bounding box center [241, 162] width 328 height 21
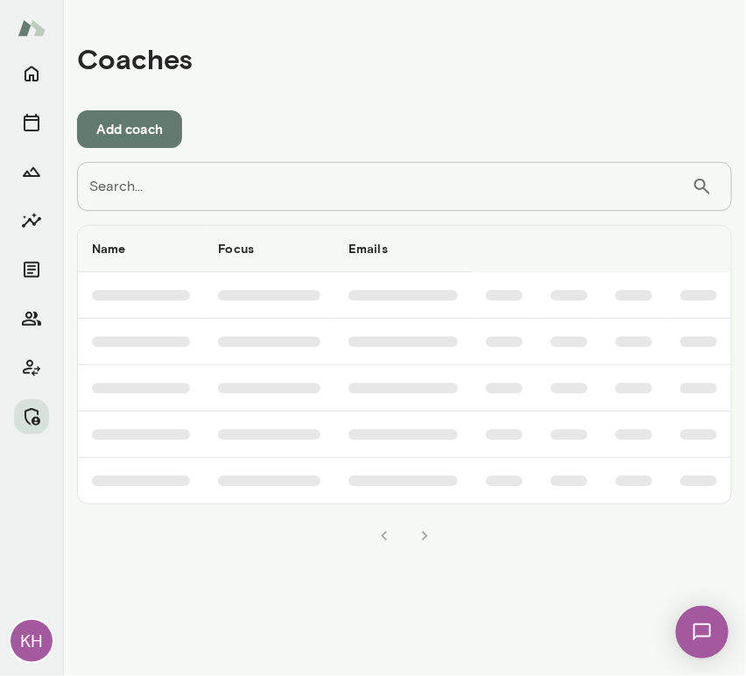
click at [189, 204] on input "Search..." at bounding box center [384, 186] width 615 height 49
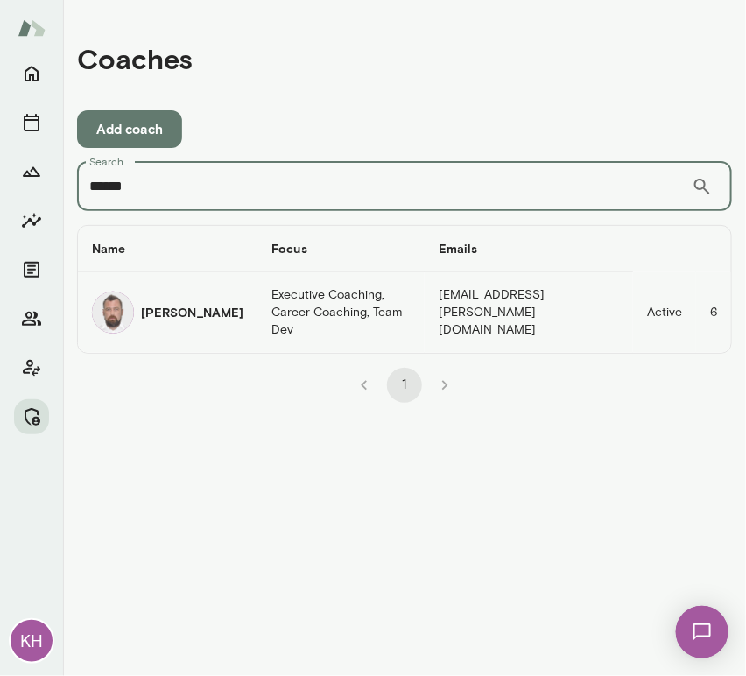
type input "******"
click at [112, 306] on img "coaches table" at bounding box center [113, 313] width 42 height 42
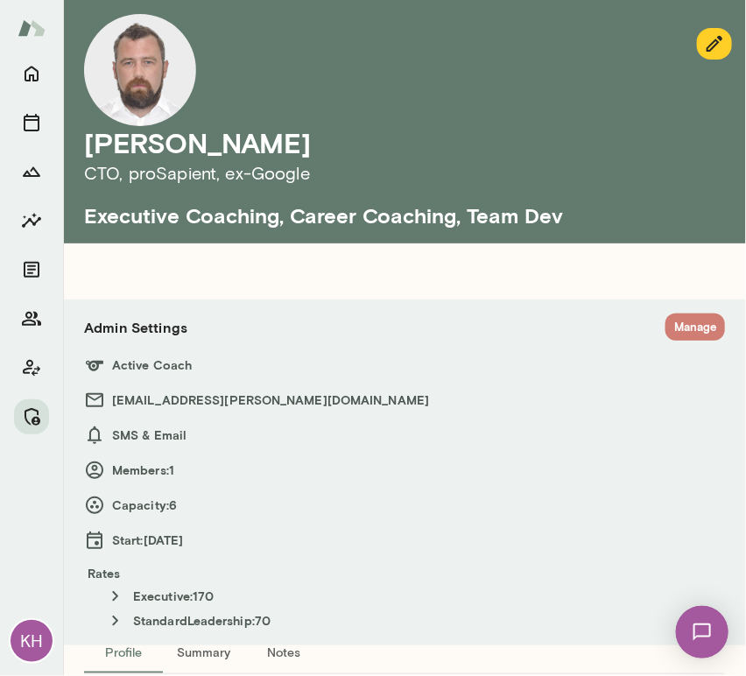
click at [674, 327] on button "Manage" at bounding box center [696, 326] width 60 height 27
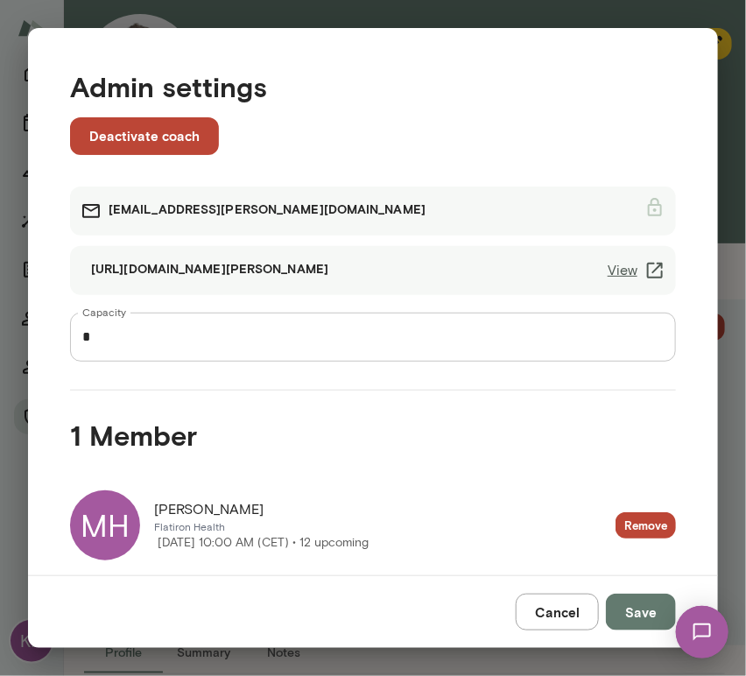
scroll to position [100, 0]
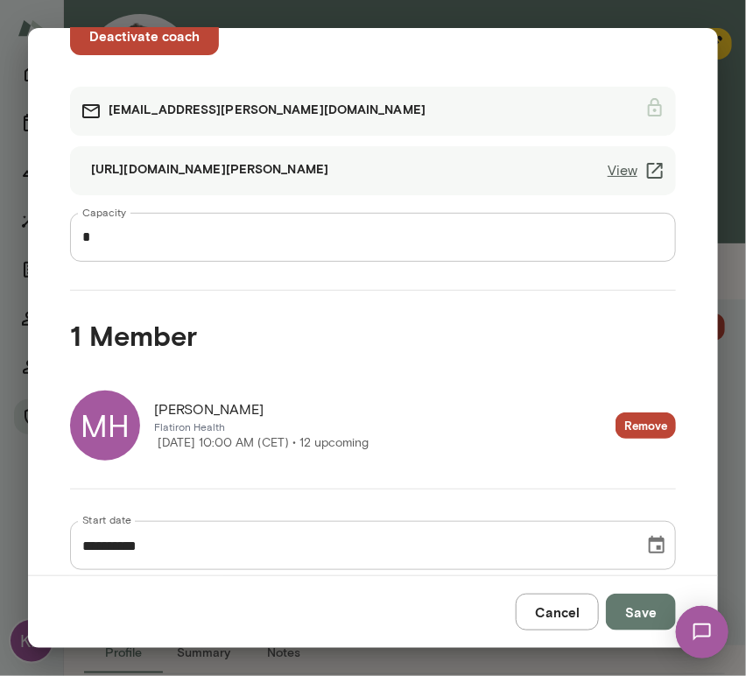
drag, startPoint x: 292, startPoint y: 404, endPoint x: 156, endPoint y: 409, distance: 136.7
click at [156, 409] on div "Maximilian Hertstein" at bounding box center [261, 409] width 215 height 21
copy span "Maximilian Hertstein"
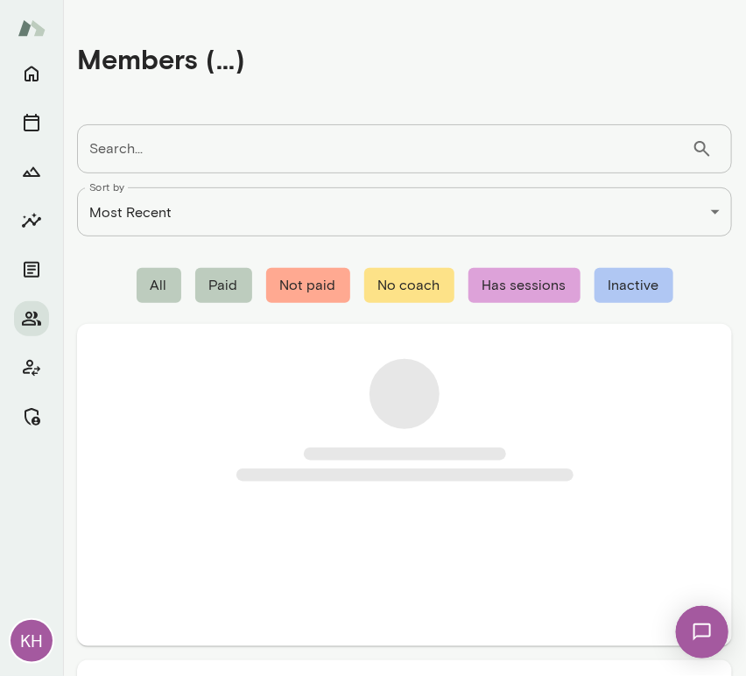
click at [205, 166] on input "Search..." at bounding box center [384, 148] width 615 height 49
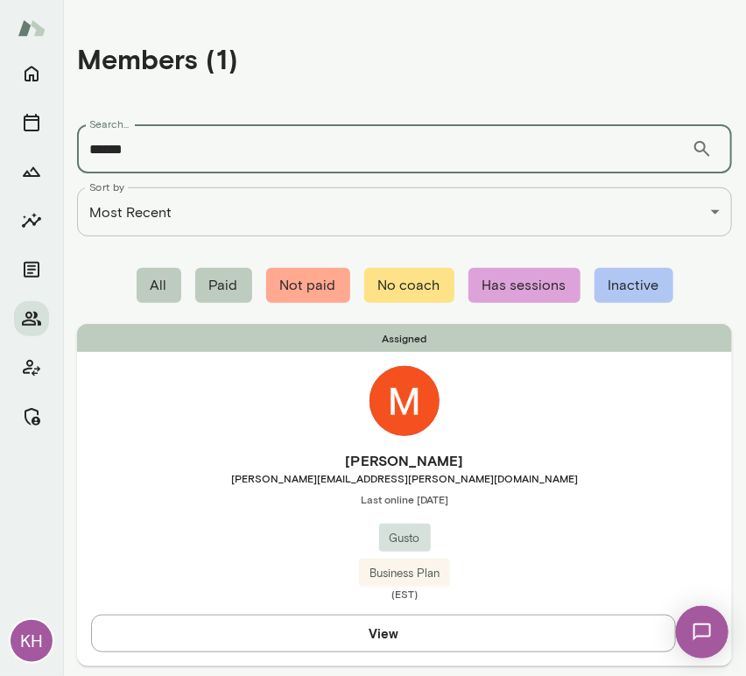
type input "******"
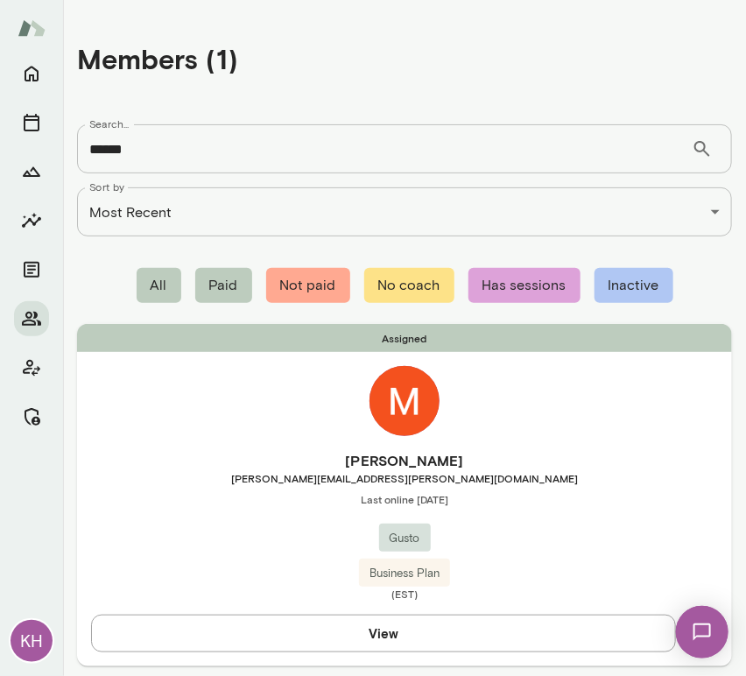
click at [282, 420] on div "Assigned Mike Hardy mike.hardy@gusto.com Last online October 8 Gusto Business P…" at bounding box center [404, 495] width 655 height 342
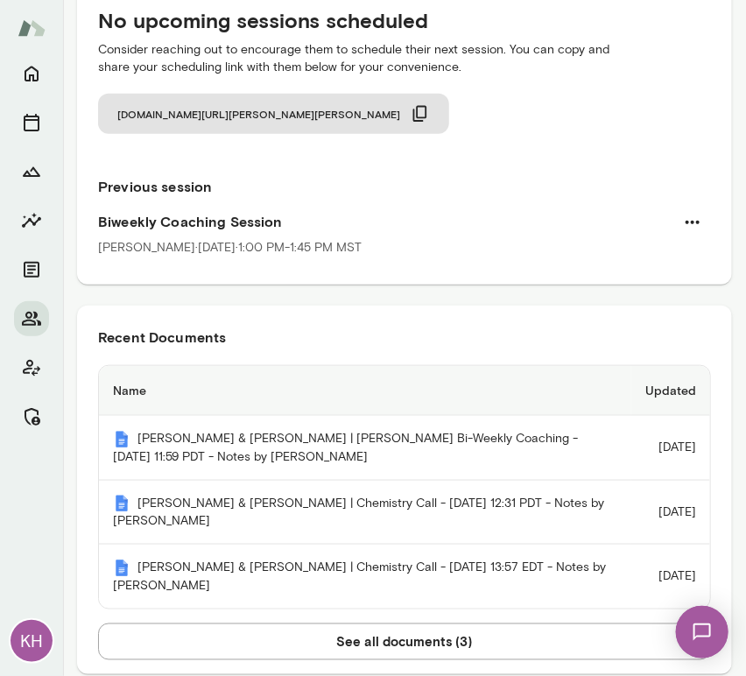
scroll to position [712, 0]
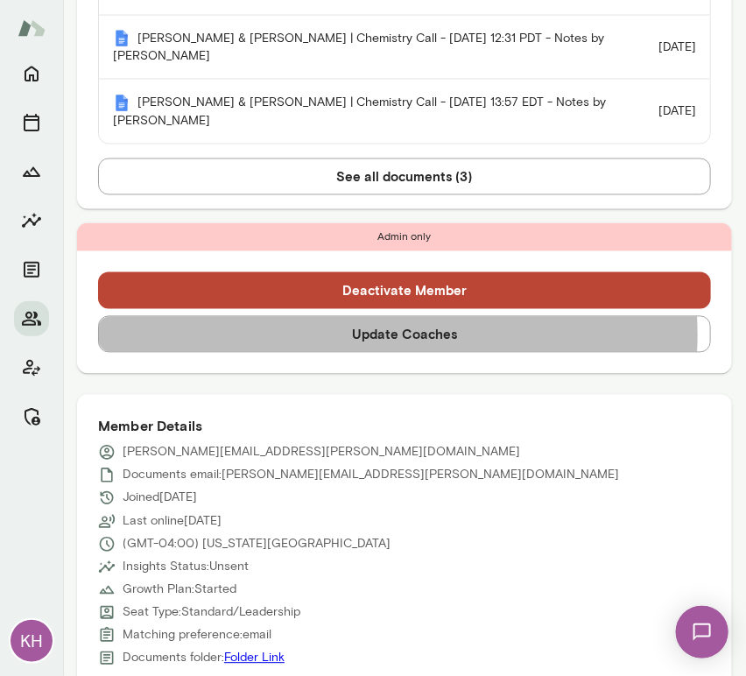
click at [378, 335] on button "Update Coaches" at bounding box center [404, 334] width 613 height 37
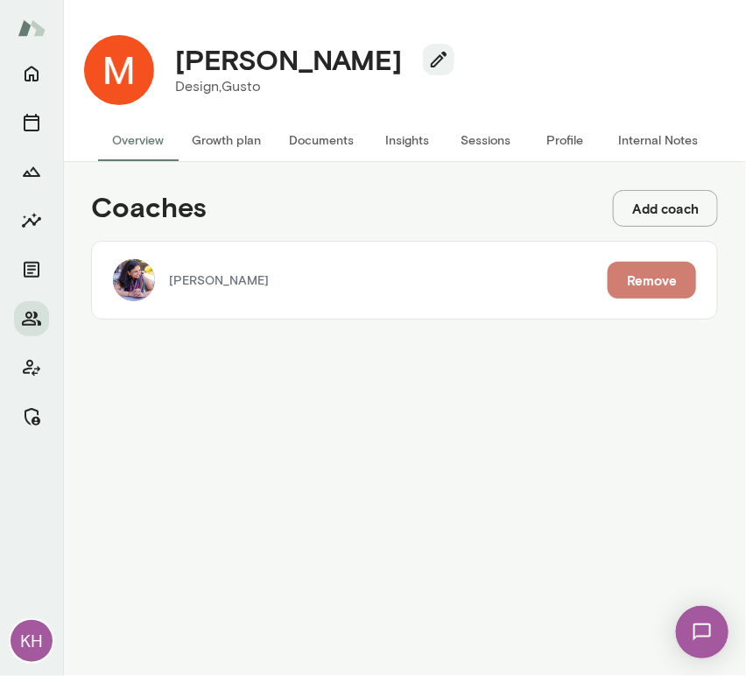
click at [637, 278] on button "Remove" at bounding box center [652, 280] width 88 height 37
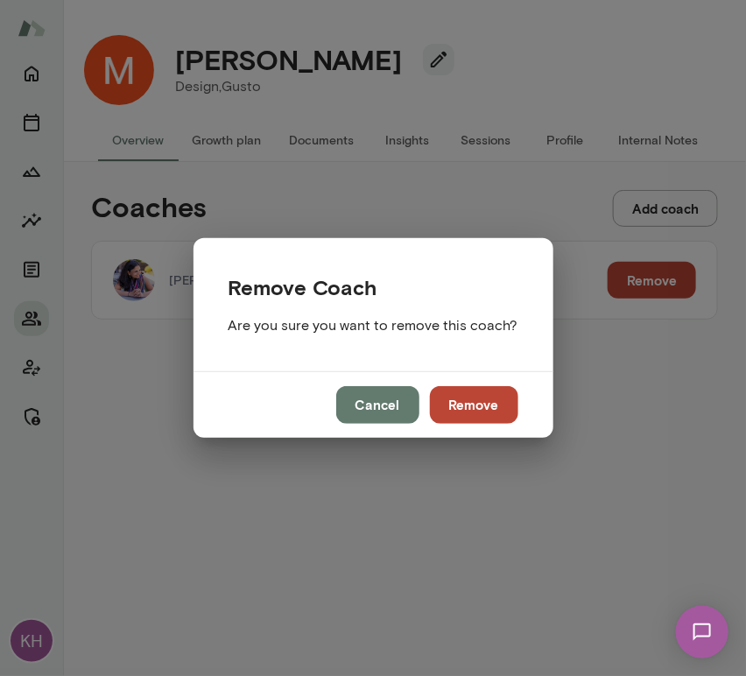
click at [461, 404] on button "Remove" at bounding box center [474, 404] width 88 height 37
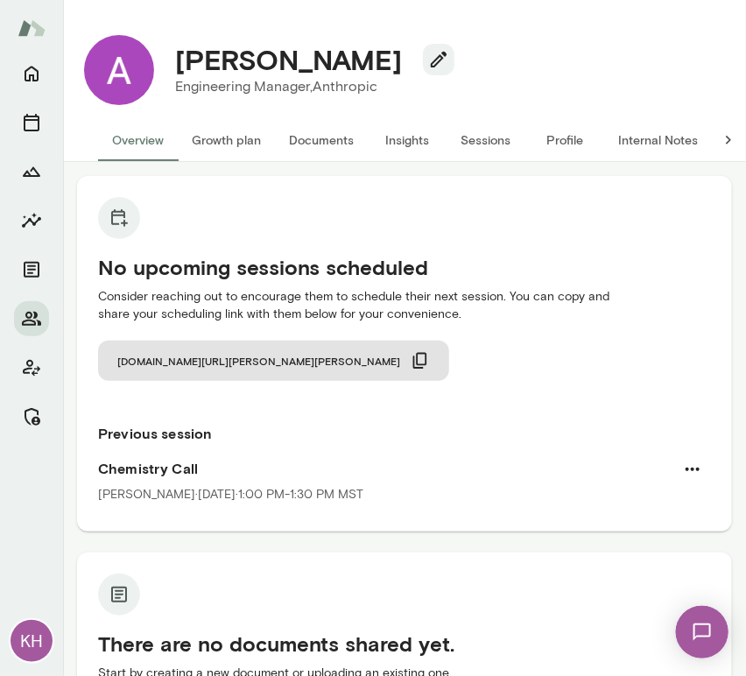
click at [500, 133] on button "Sessions" at bounding box center [486, 140] width 79 height 42
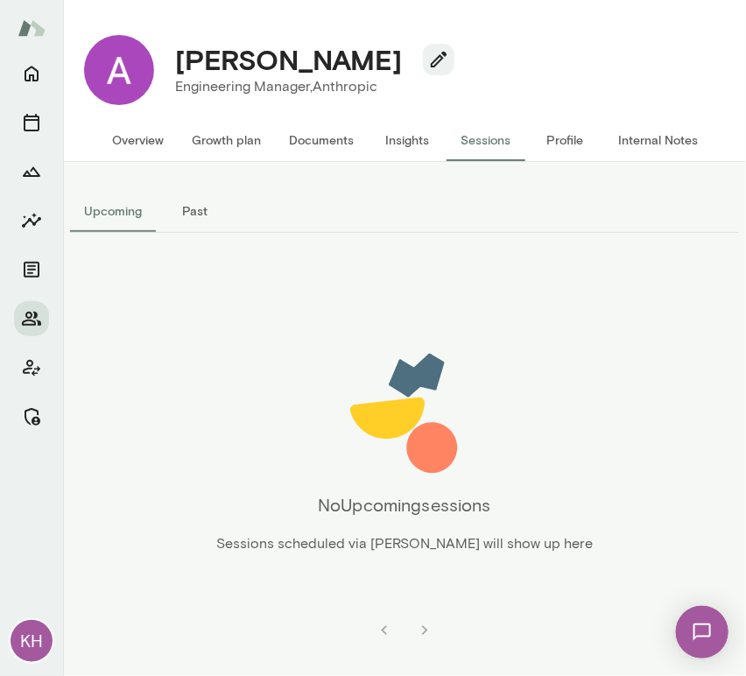
click at [199, 206] on button "Past" at bounding box center [195, 211] width 79 height 42
